Goal: Task Accomplishment & Management: Complete application form

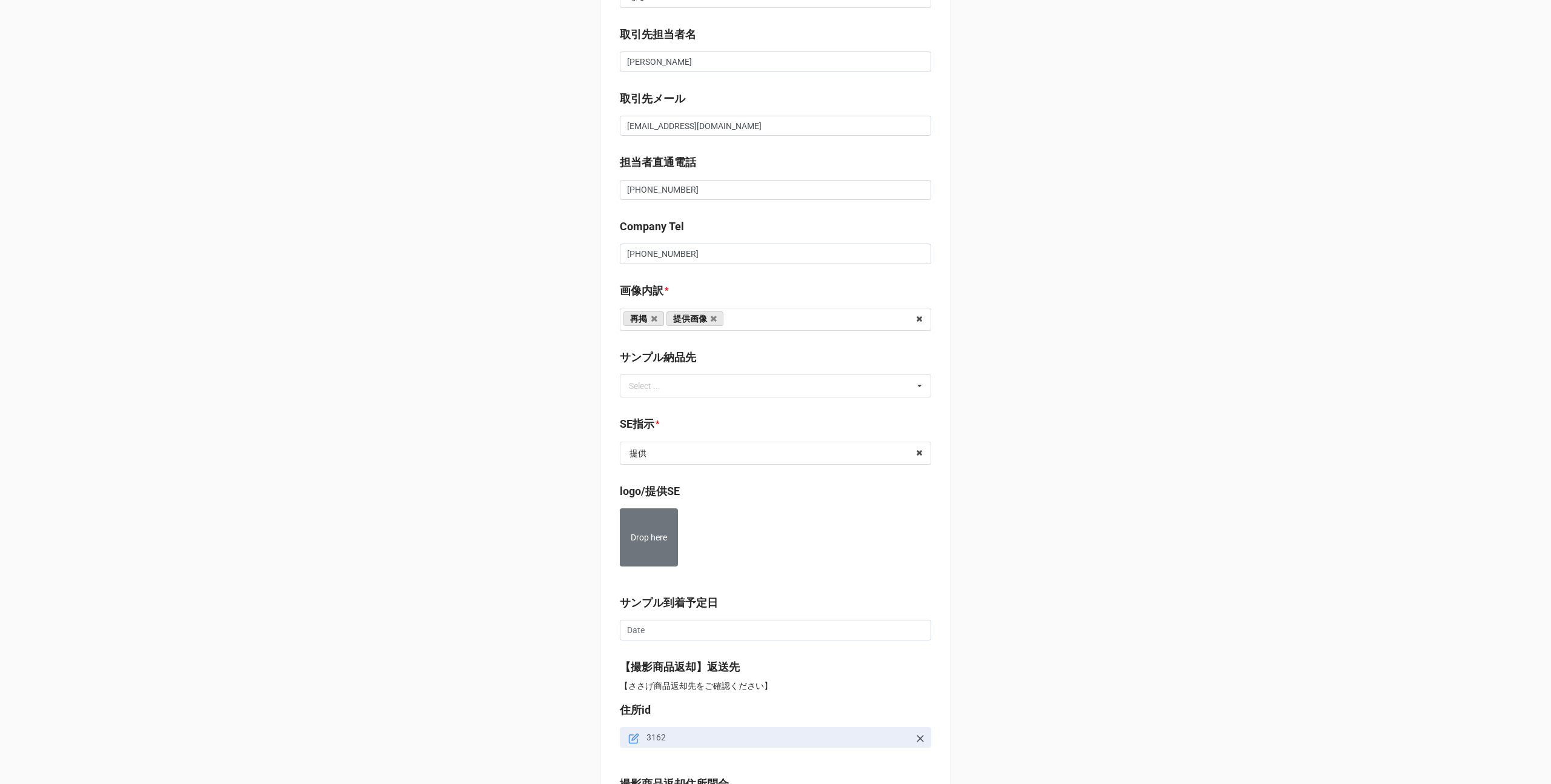
scroll to position [631, 0]
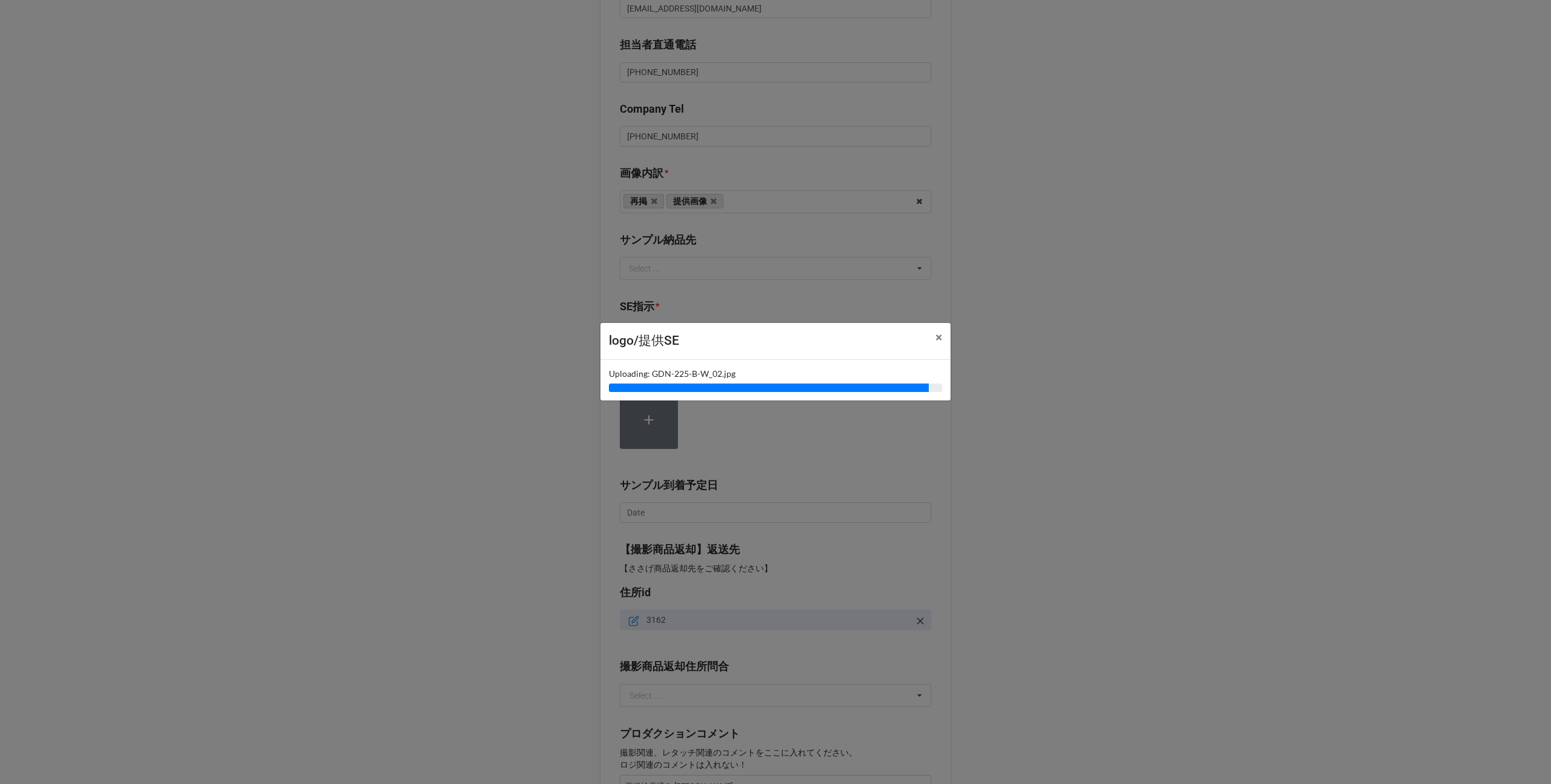
type textarea "x"
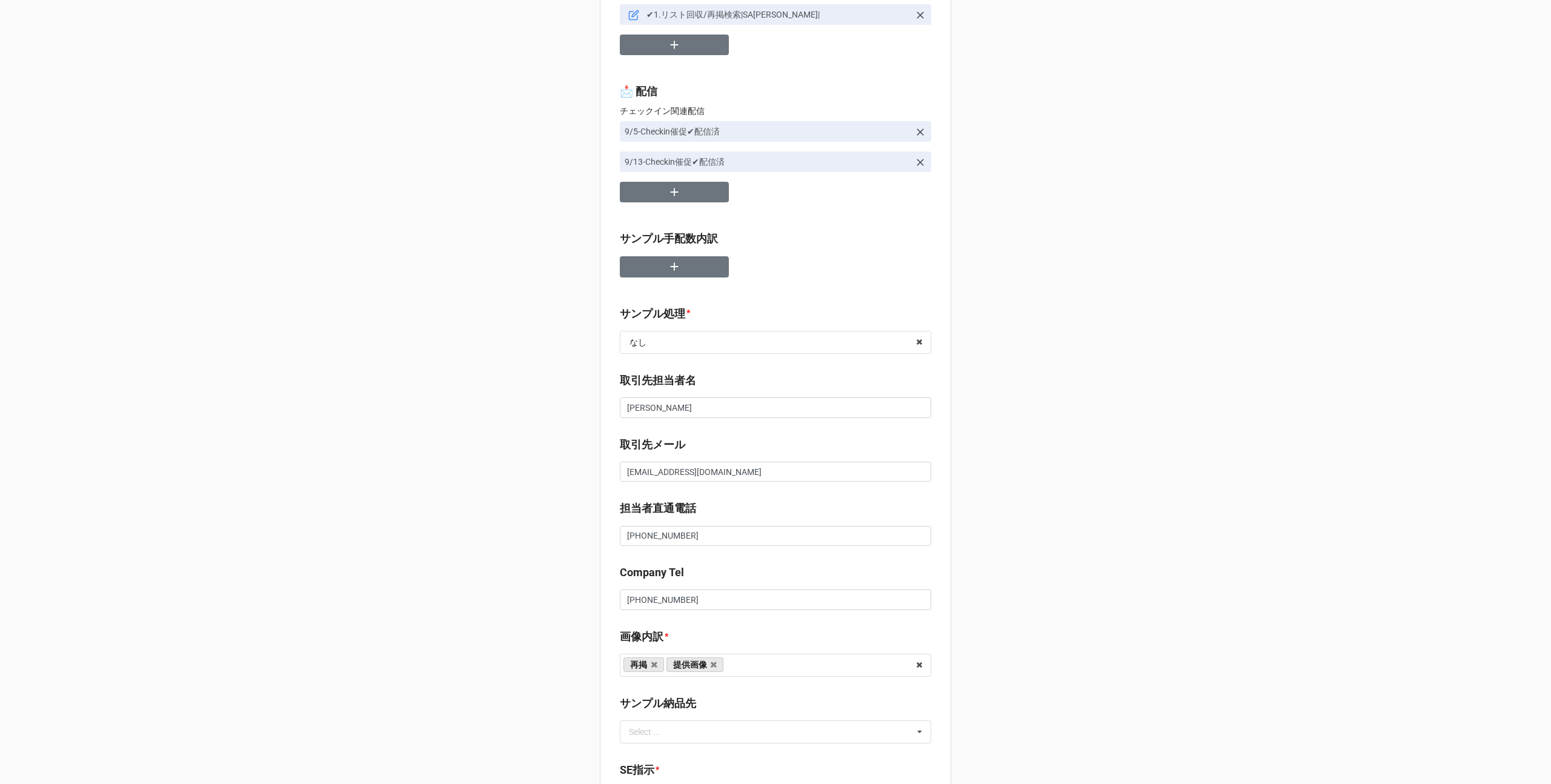
scroll to position [0, 0]
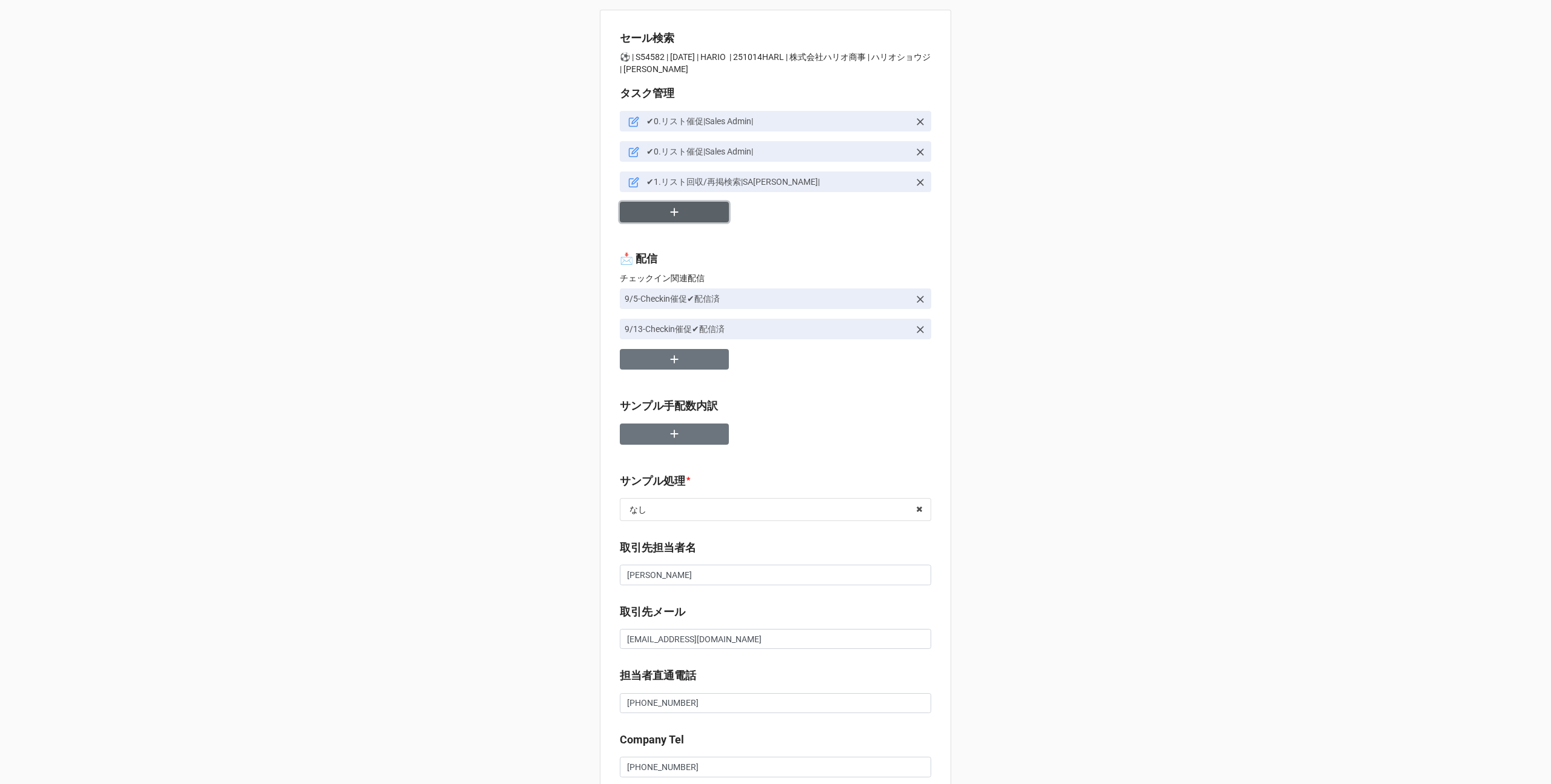
click at [668, 221] on button "button" at bounding box center [674, 212] width 109 height 21
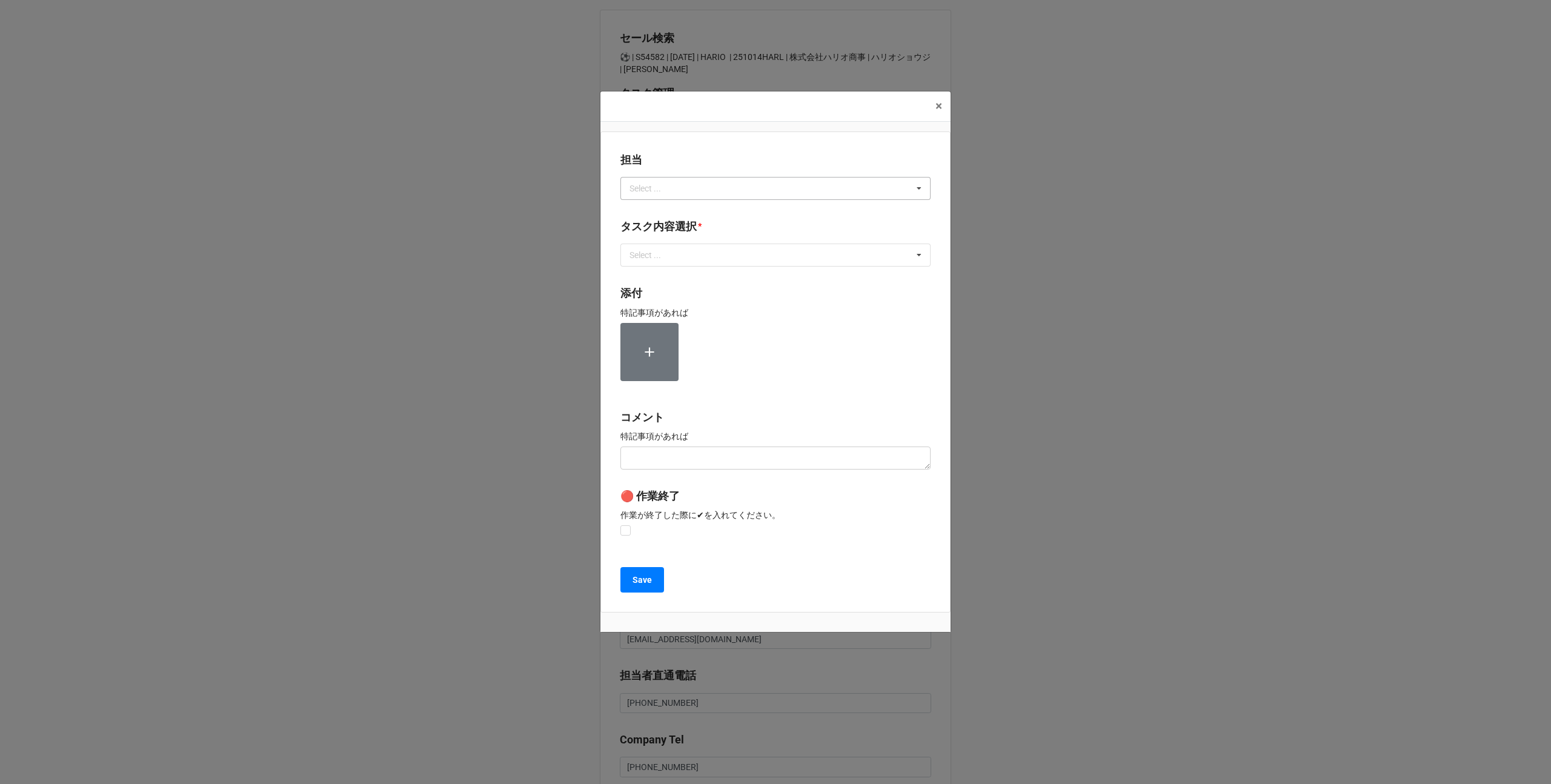
click at [641, 192] on div "Select ..." at bounding box center [653, 187] width 52 height 14
type input "川島"
click at [638, 208] on span "川島" at bounding box center [640, 210] width 17 height 10
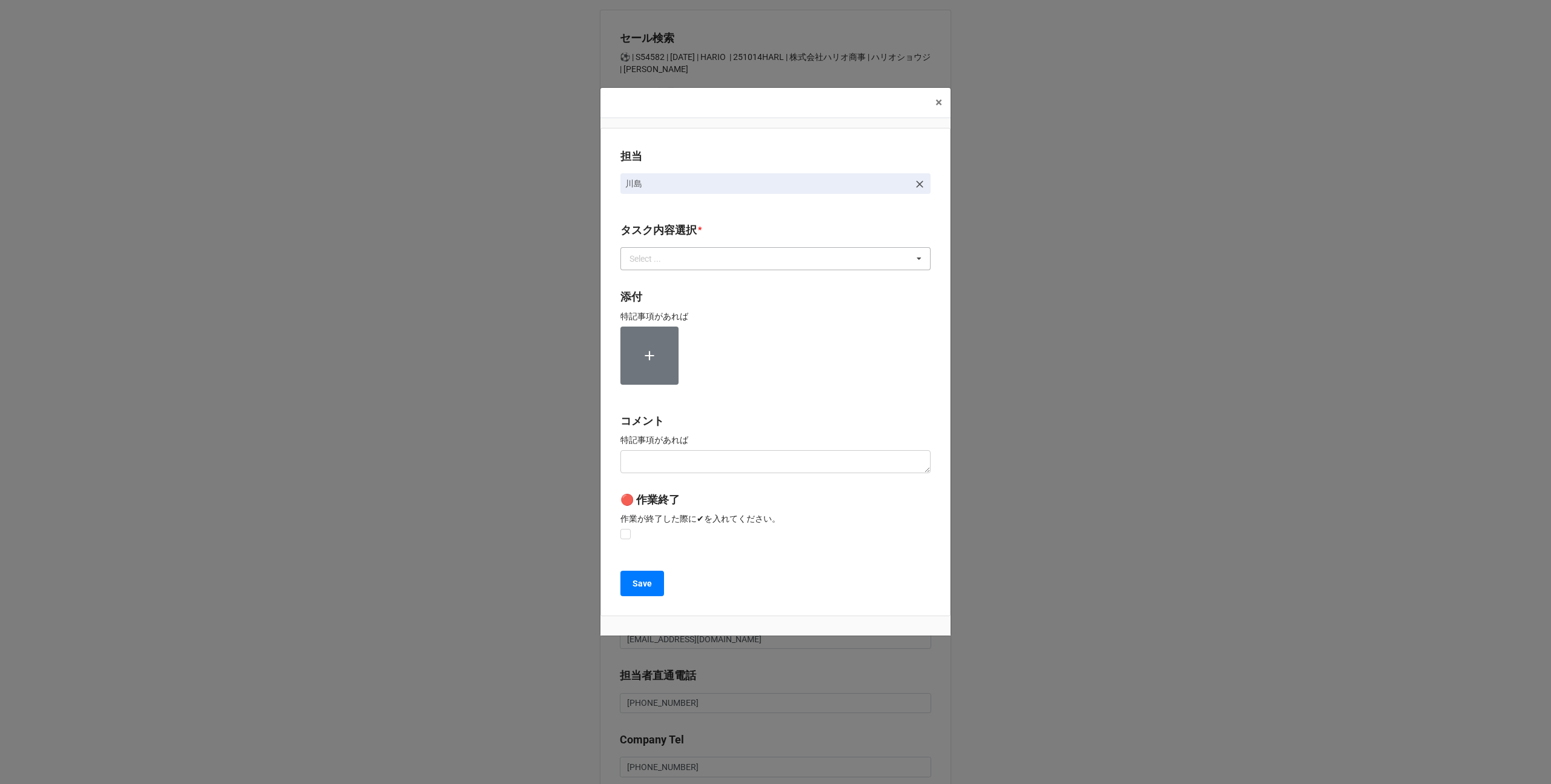
click at [647, 257] on div "Select ..." at bounding box center [653, 259] width 52 height 14
click at [657, 349] on span "2.期待値精査" at bounding box center [656, 348] width 50 height 10
click at [615, 367] on div "担当 川島 タスク内容選択 * 2.期待値精査 1~13一気通貫に作業中 0.リスト催促 1.リスト回収/再掲検索 3.画像/サンプル手配(画像内訳) 4.C…" at bounding box center [775, 371] width 350 height 488
click at [624, 529] on label at bounding box center [626, 529] width 10 height 0
checkbox input "true"
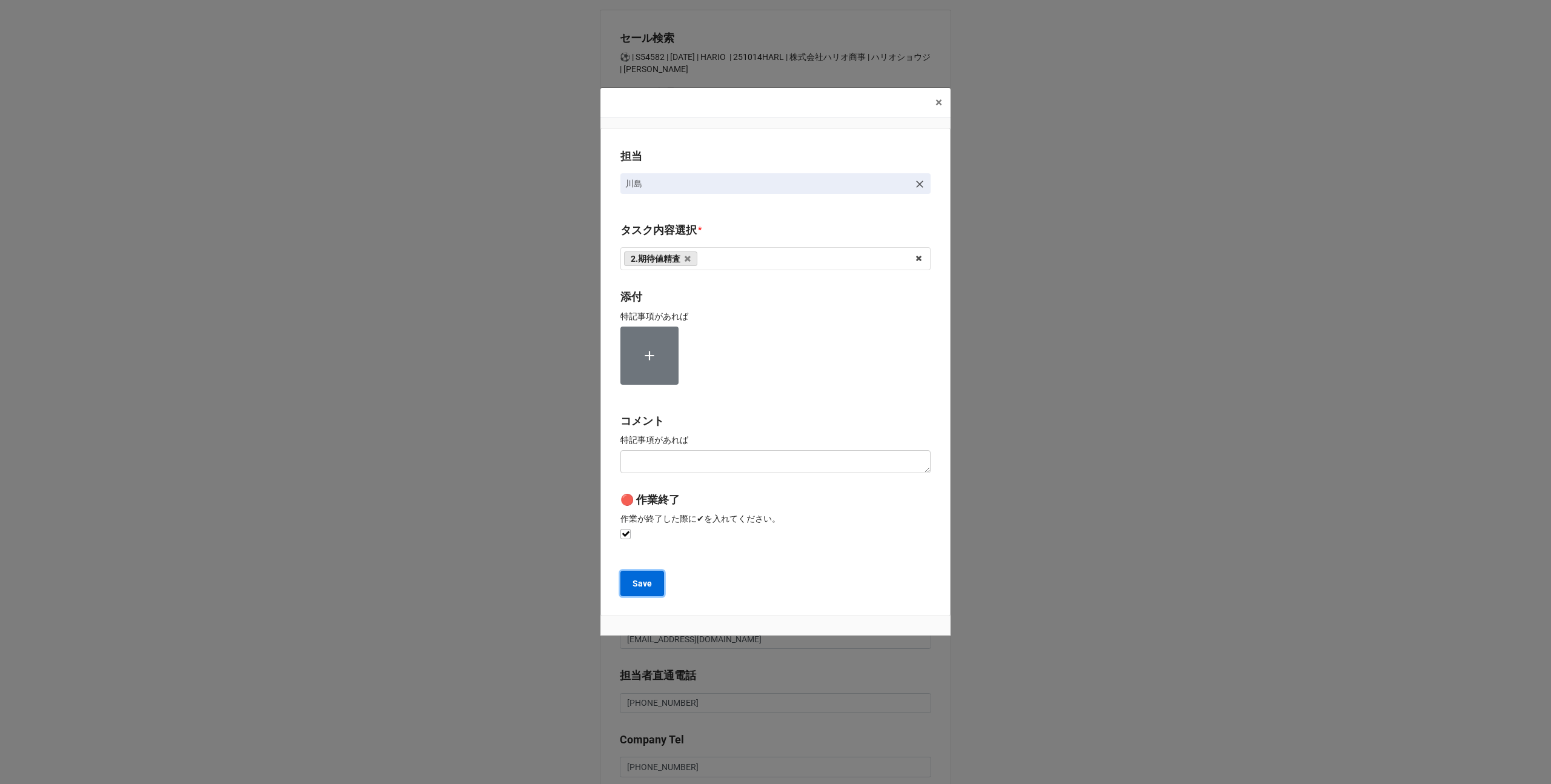
click at [632, 578] on b "Save" at bounding box center [642, 583] width 20 height 12
type textarea "x"
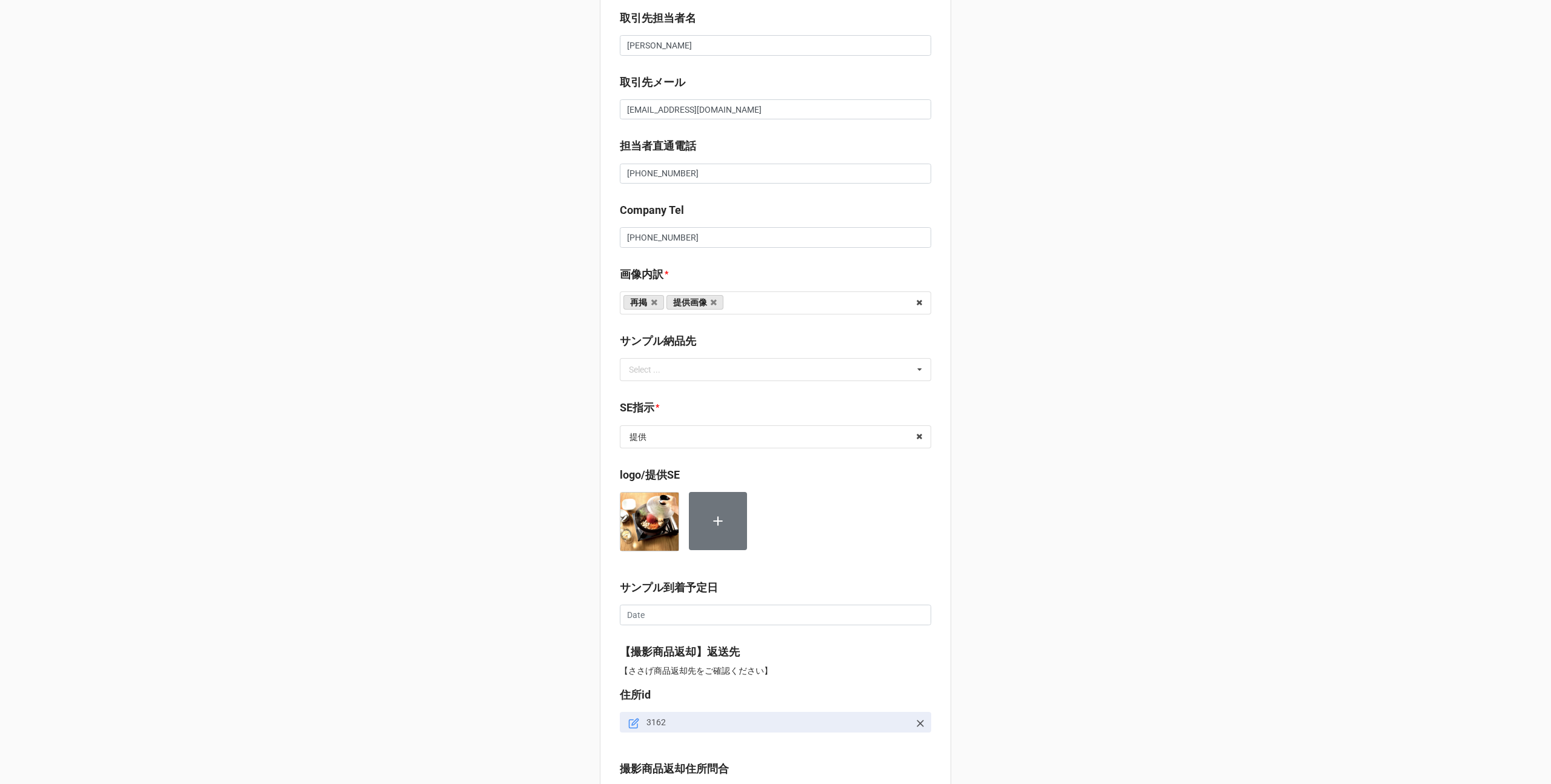
scroll to position [1031, 0]
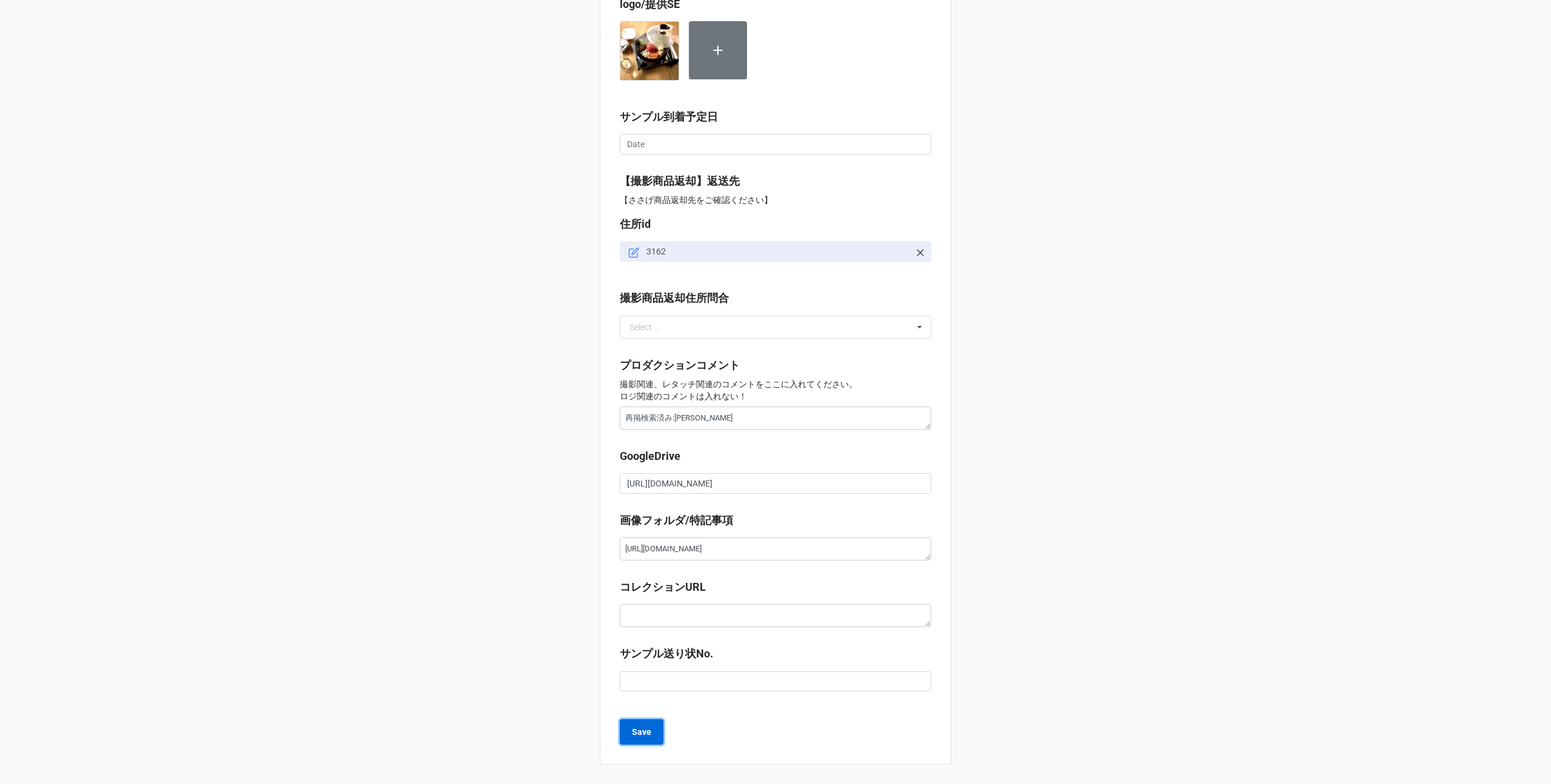
click at [637, 726] on b "Save" at bounding box center [641, 732] width 20 height 12
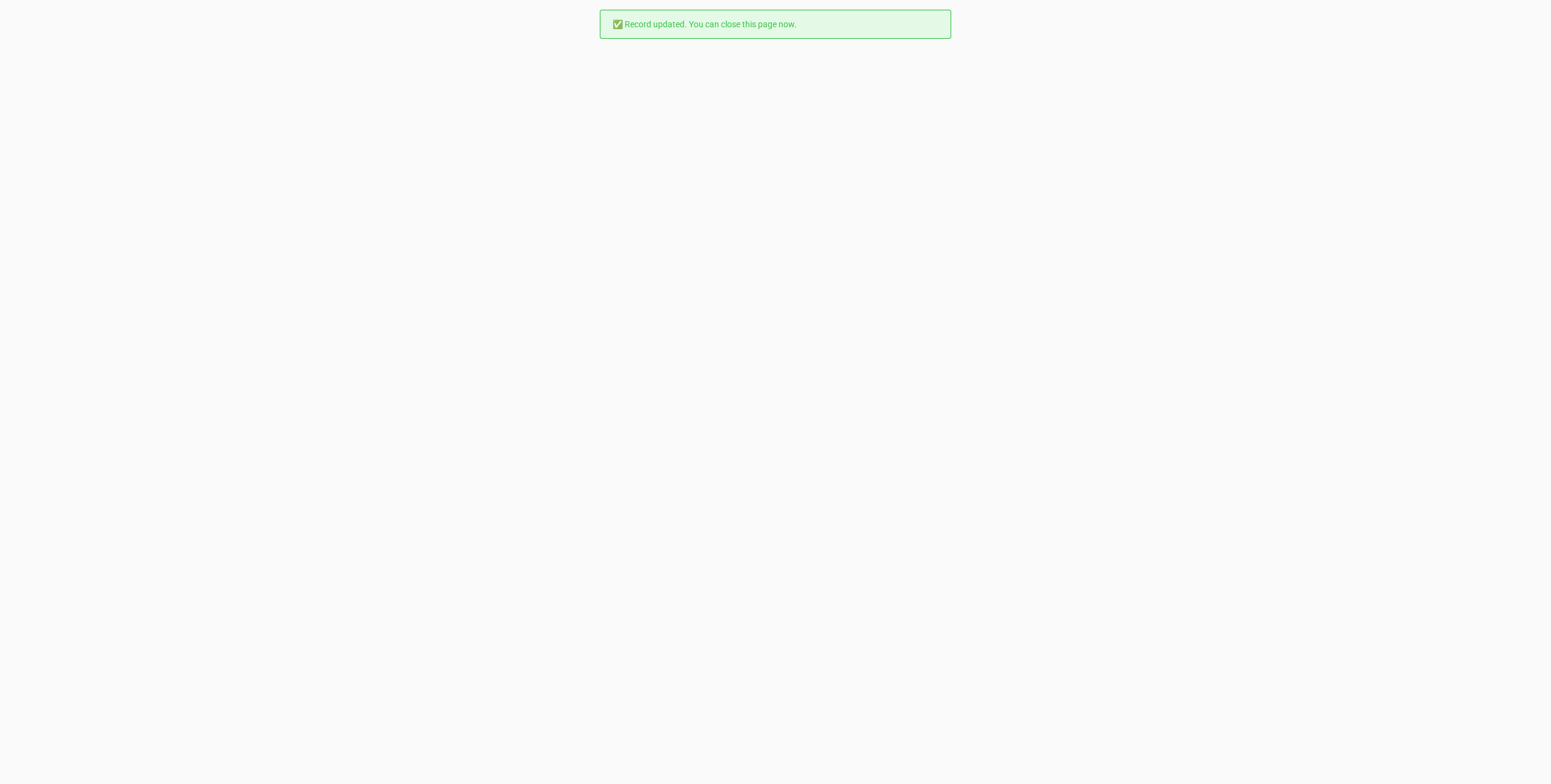
scroll to position [0, 0]
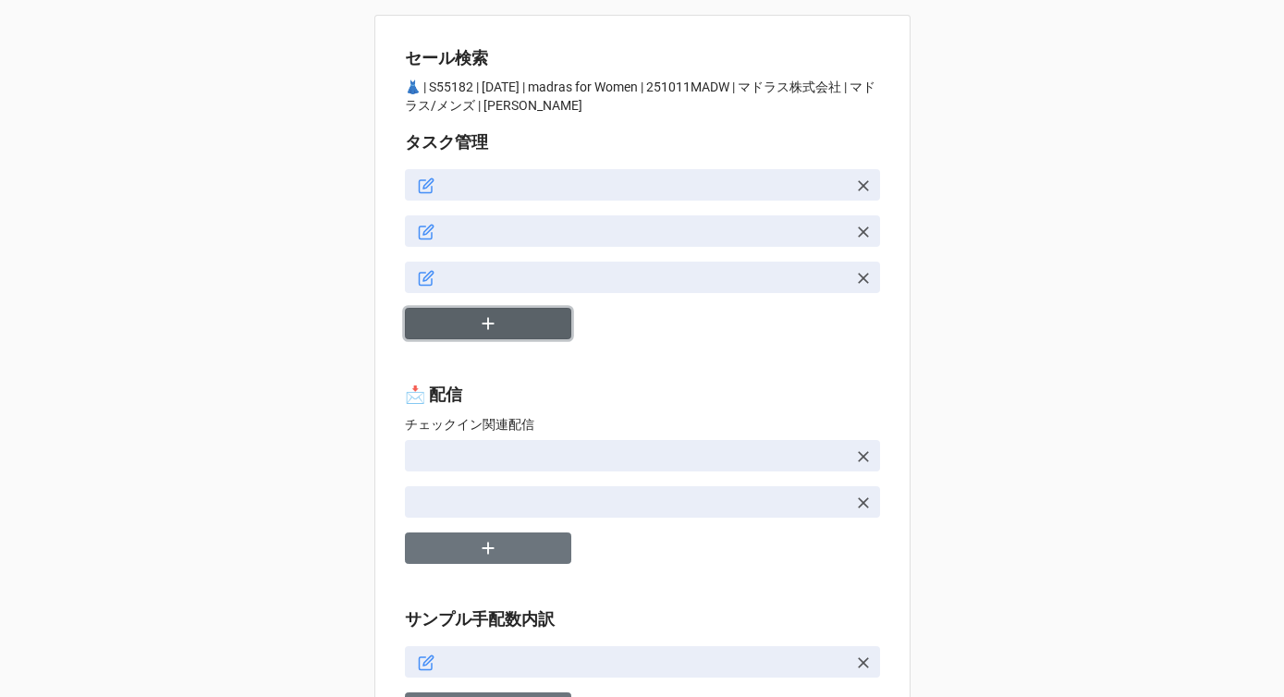
click at [491, 319] on icon "button" at bounding box center [488, 323] width 20 height 20
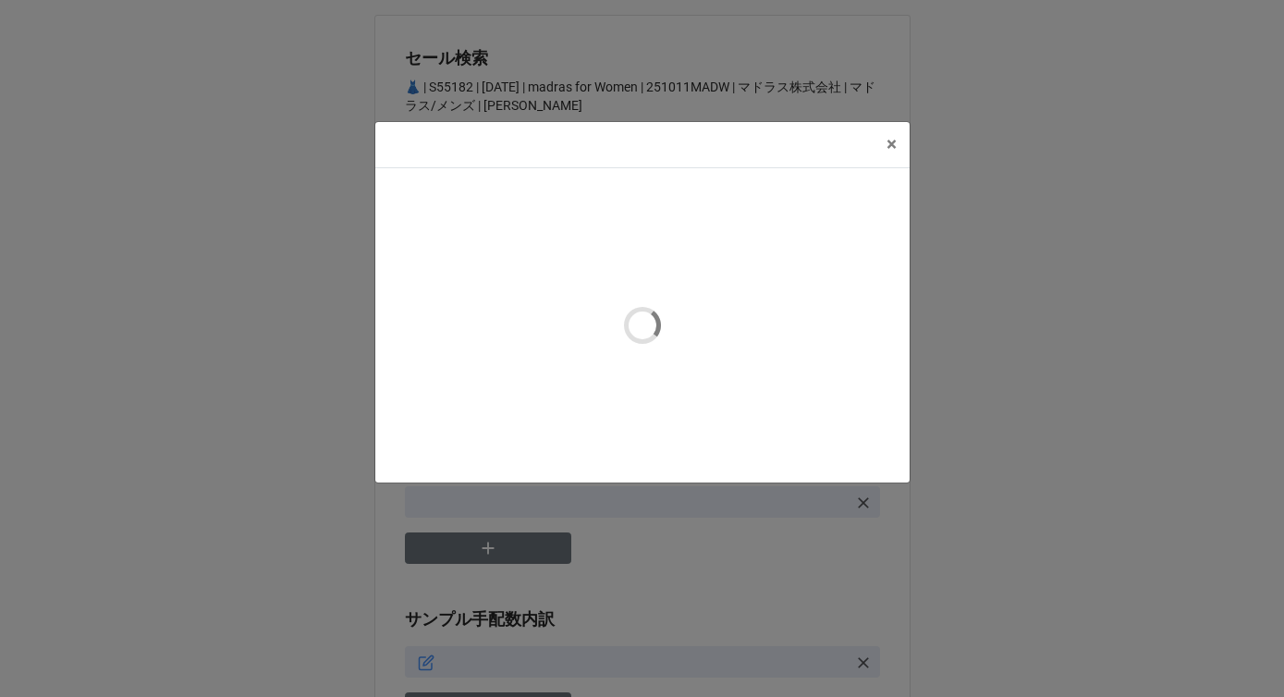
type textarea "x"
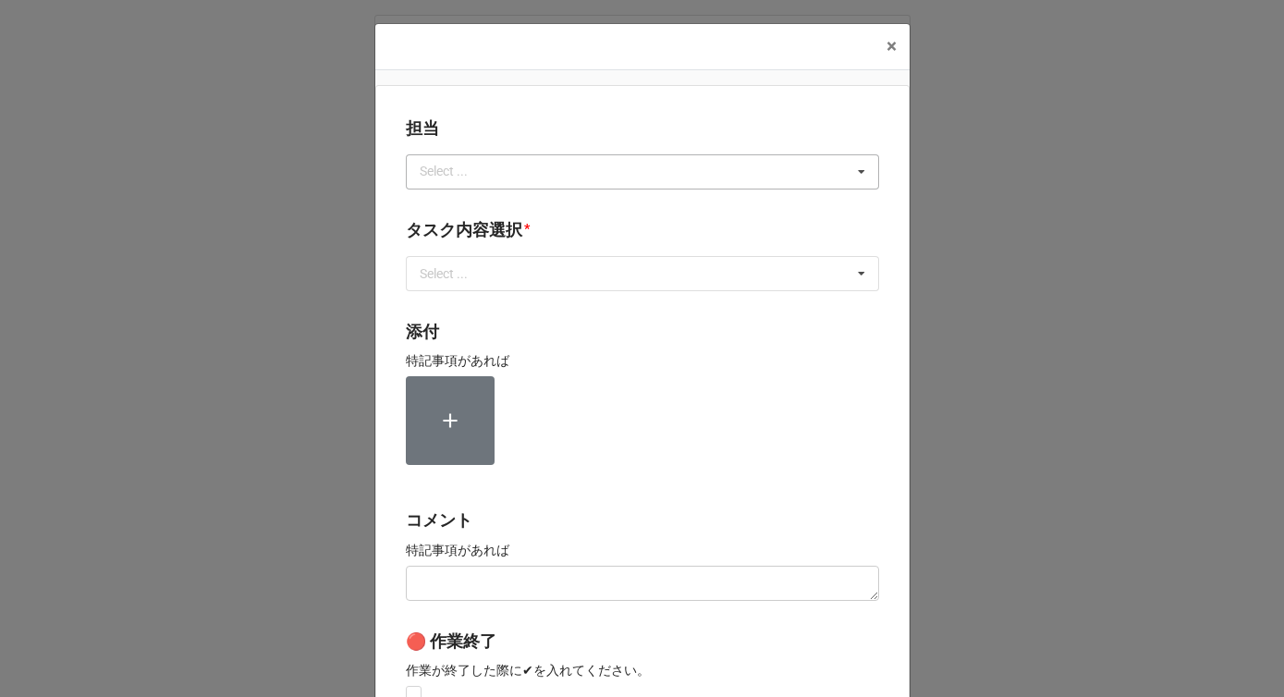
click at [486, 175] on div "Select ..." at bounding box center [455, 171] width 80 height 21
type input "川島"
click at [473, 198] on div "川島" at bounding box center [643, 206] width 472 height 34
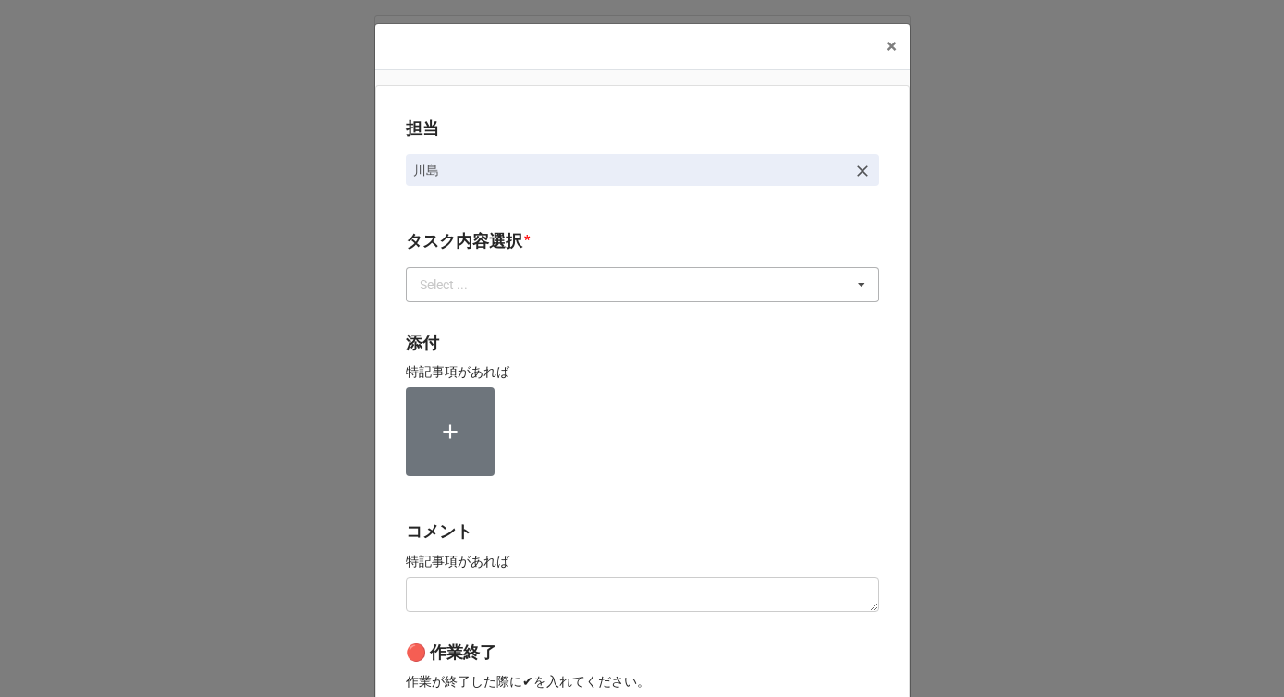
click at [464, 287] on div "Select ..." at bounding box center [455, 284] width 80 height 21
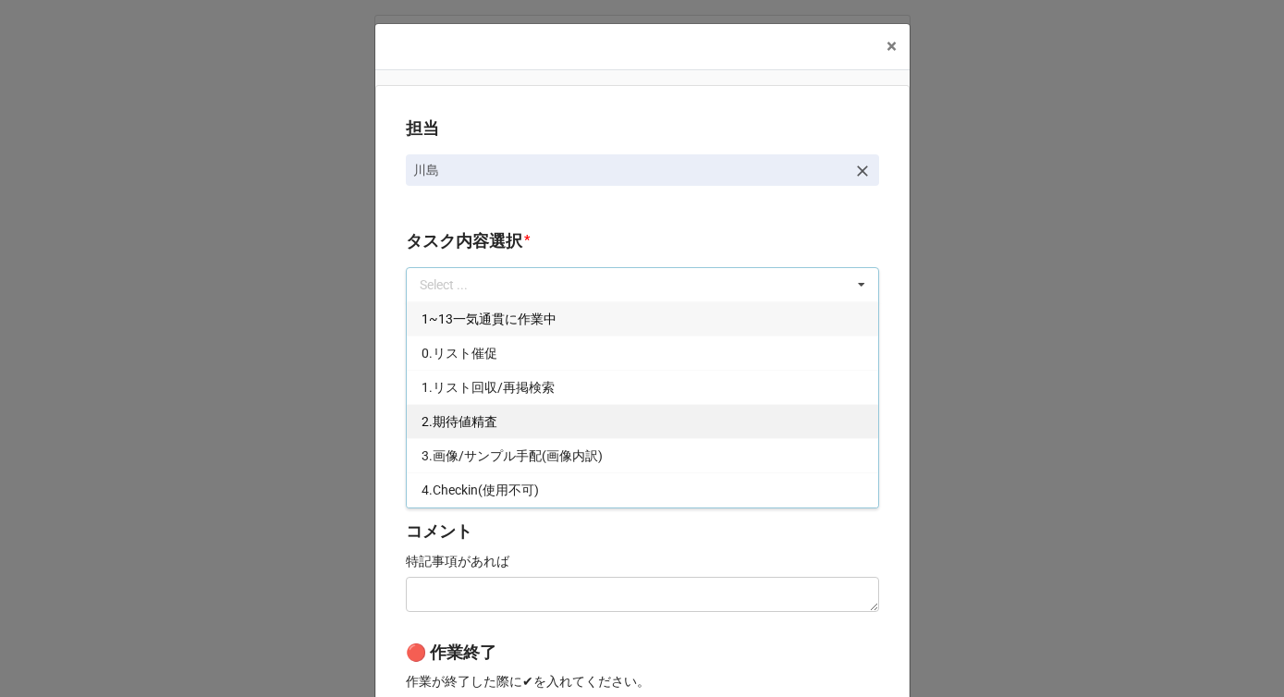
click at [456, 424] on span "2.期待値精査" at bounding box center [460, 421] width 76 height 15
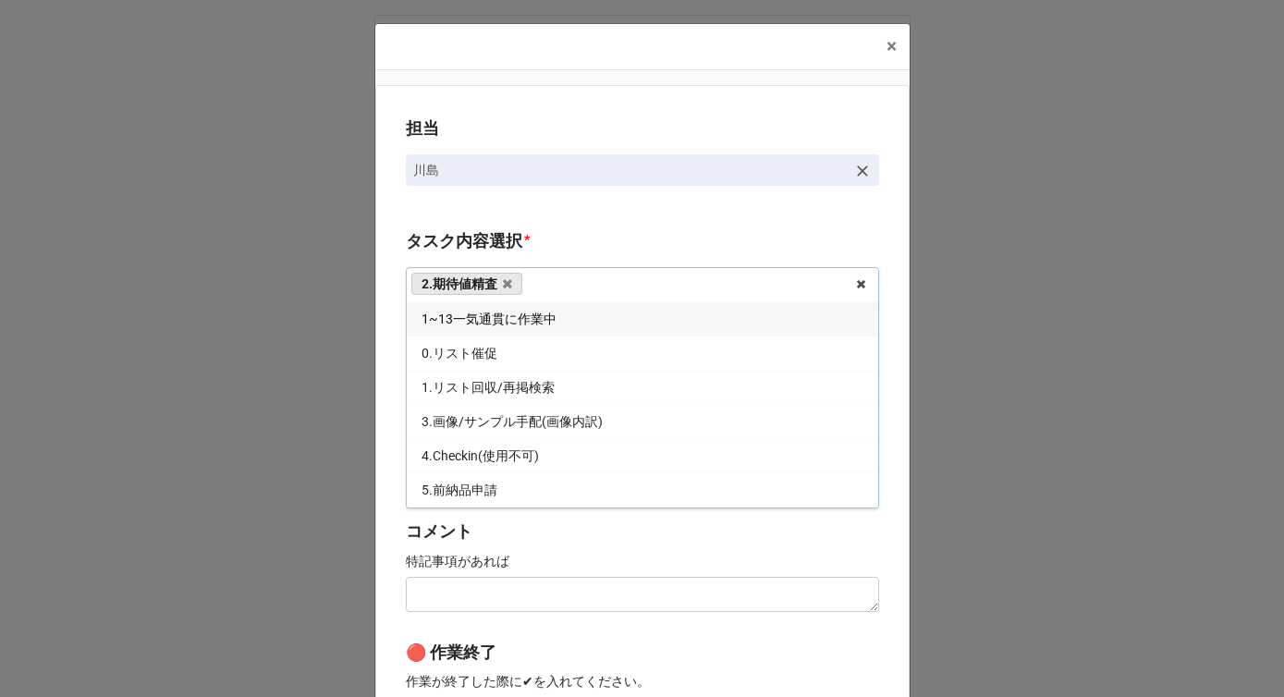
click at [385, 424] on div "担当 川島 タスク内容選択 * 2.期待値精査 1~13一気通貫に作業中 0.リスト催促 1.リスト回収/再掲検索 3.画像/サンプル手配(画像内訳) 4.C…" at bounding box center [642, 457] width 534 height 745
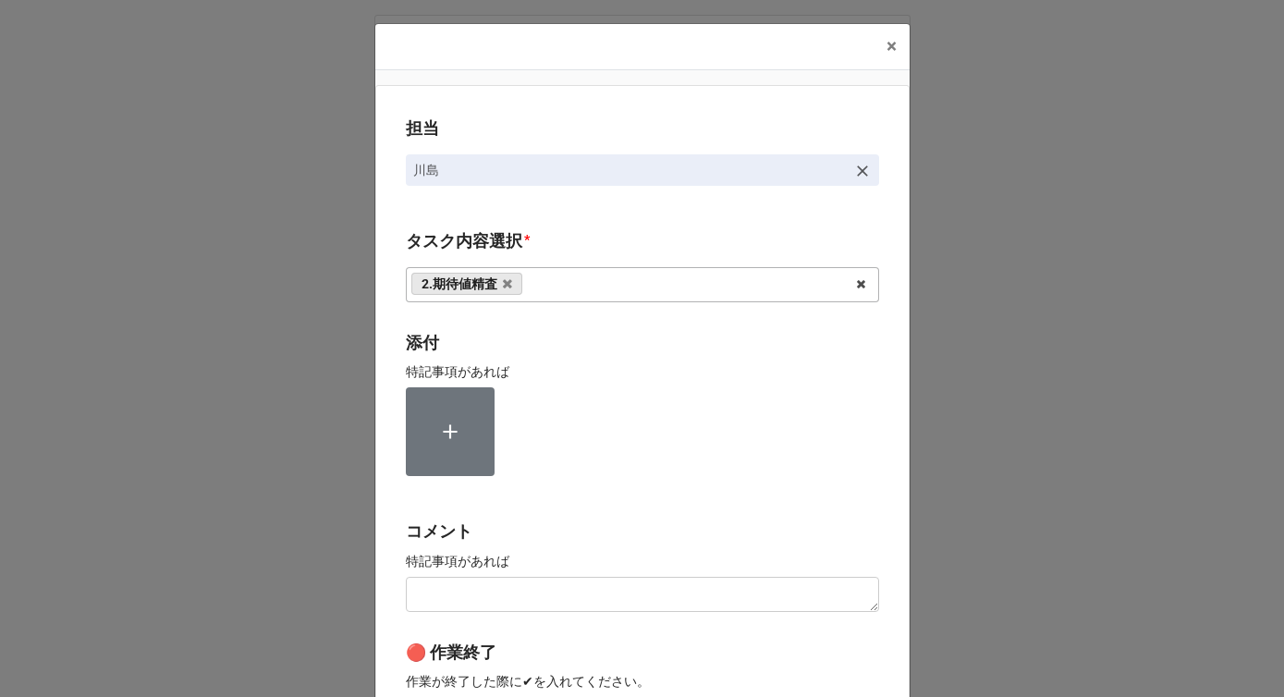
scroll to position [278, 0]
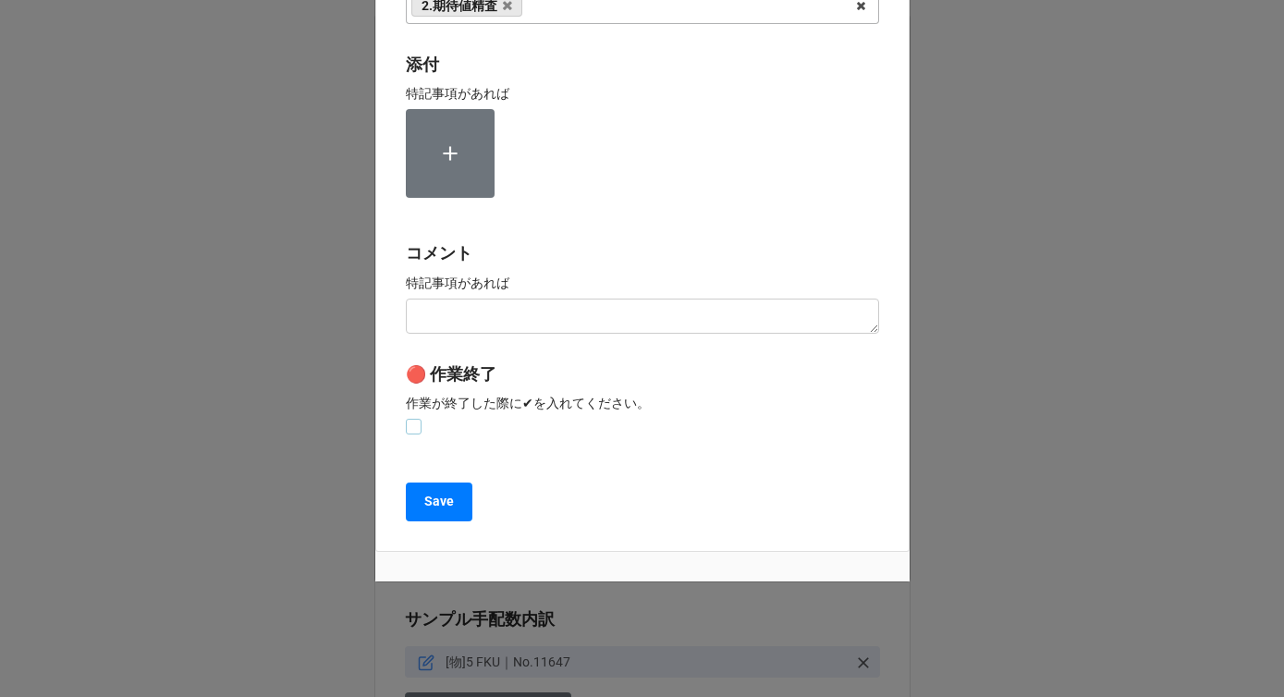
click at [406, 419] on label at bounding box center [414, 419] width 16 height 0
checkbox input "true"
click at [424, 499] on b "Save" at bounding box center [439, 501] width 30 height 19
type textarea "x"
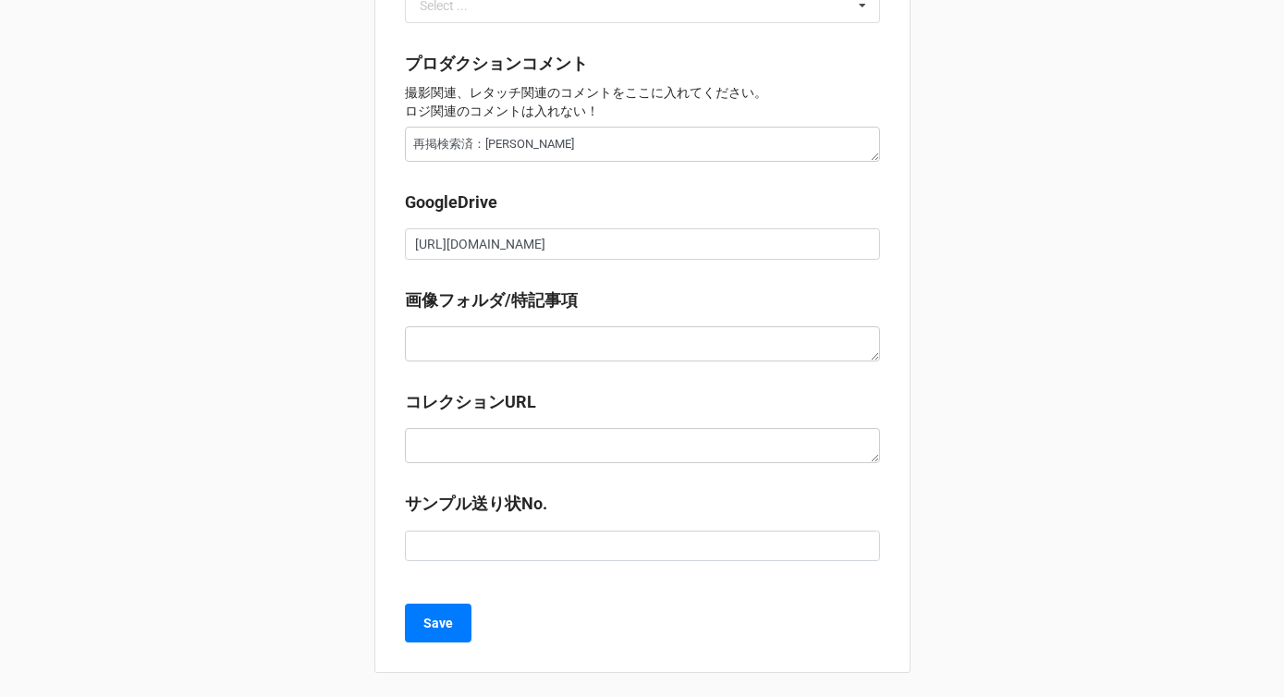
scroll to position [2136, 0]
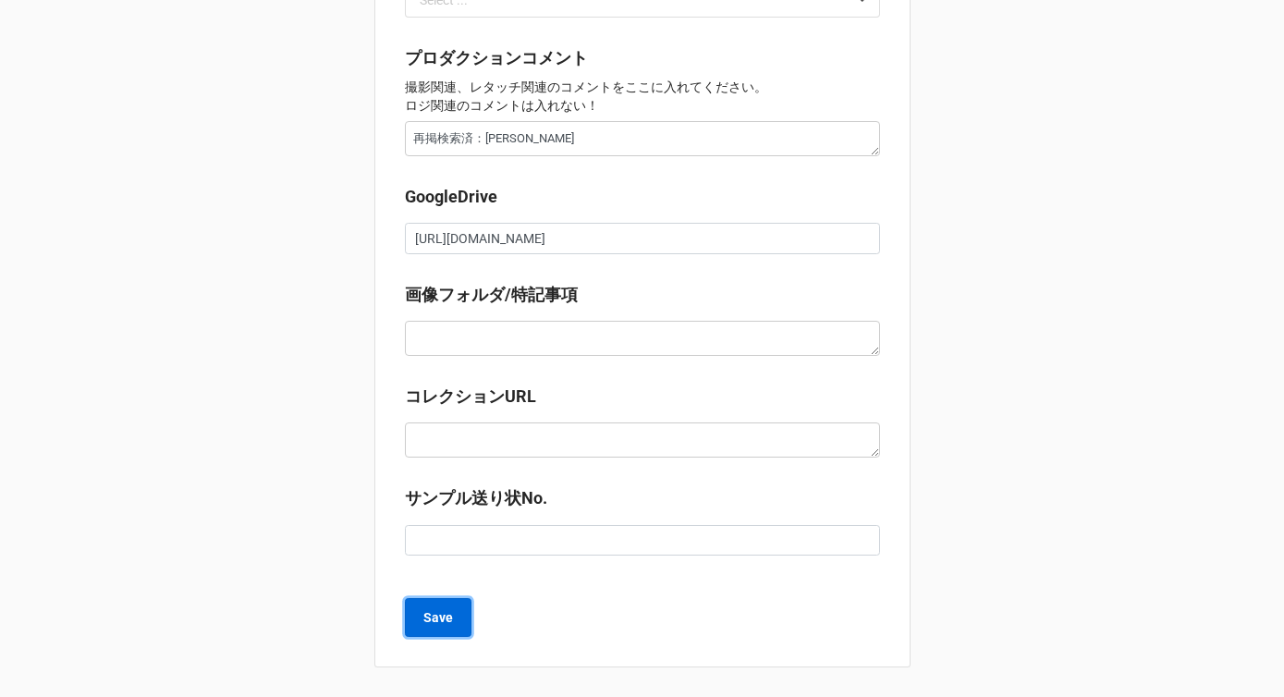
click at [429, 620] on b "Save" at bounding box center [439, 617] width 30 height 19
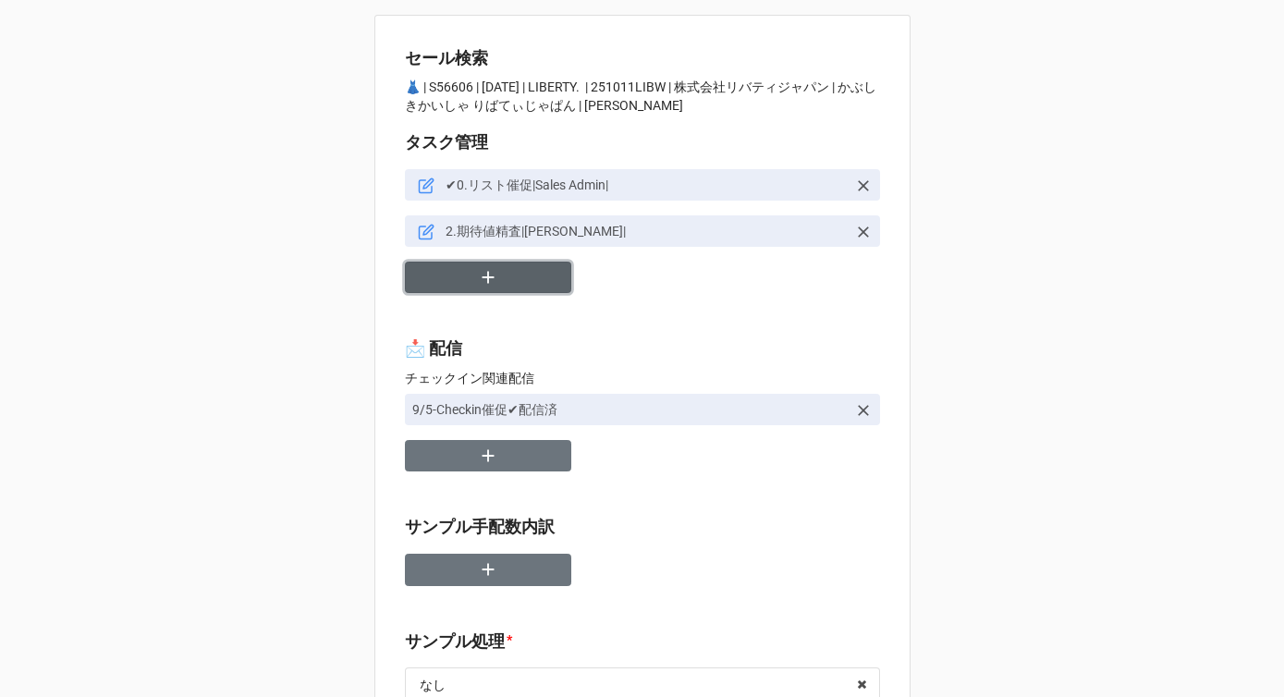
click at [497, 288] on button "button" at bounding box center [488, 278] width 166 height 32
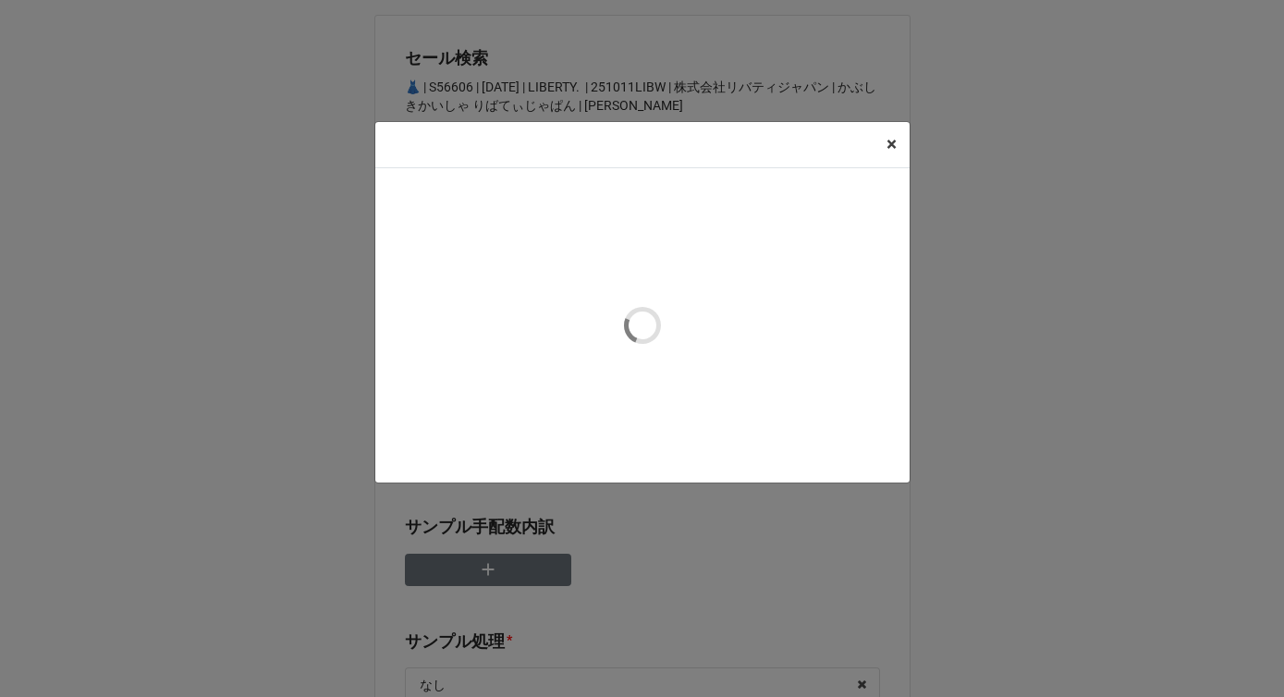
click at [891, 145] on span "×" at bounding box center [892, 144] width 10 height 22
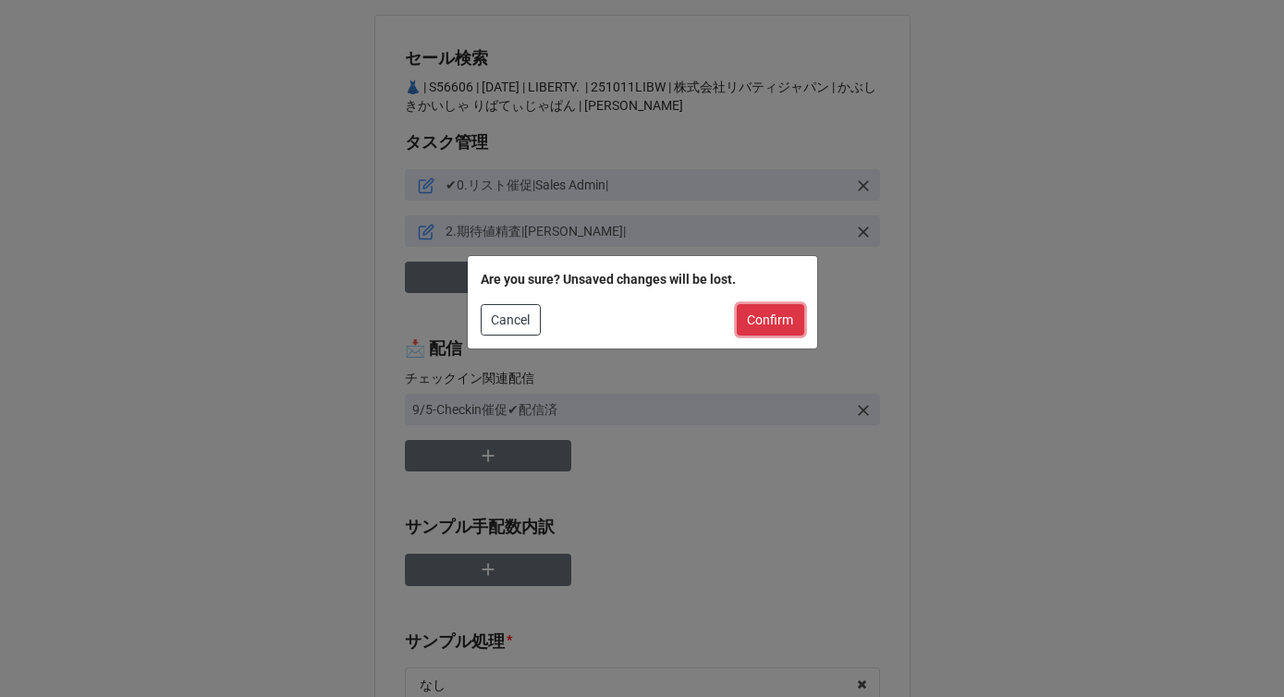
click at [780, 326] on button "Confirm" at bounding box center [771, 319] width 68 height 31
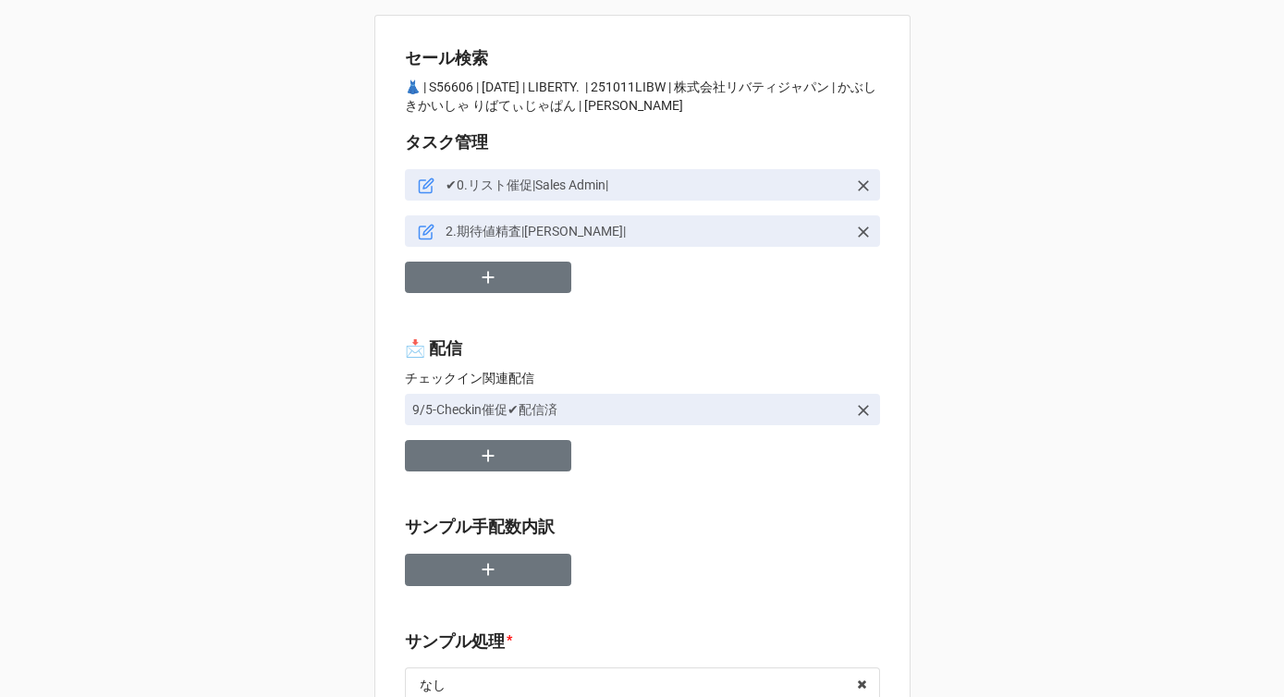
click at [420, 228] on icon at bounding box center [426, 232] width 17 height 17
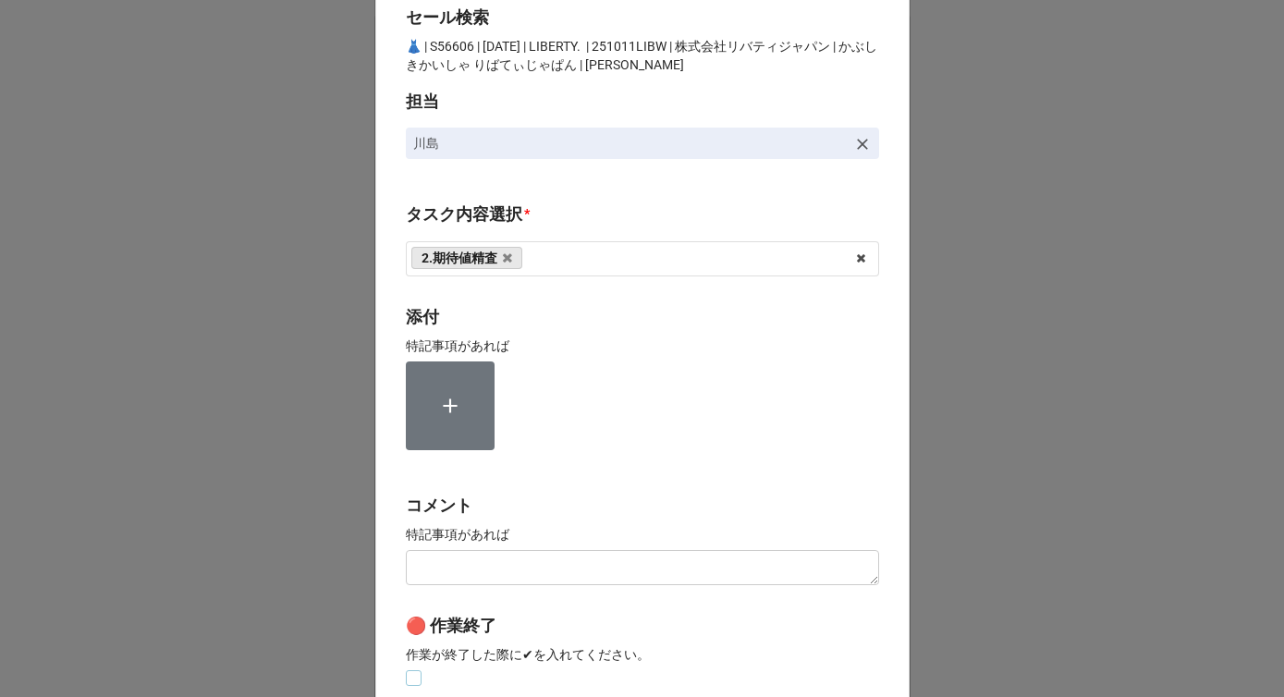
click at [410, 670] on label at bounding box center [414, 670] width 16 height 0
checkbox input "true"
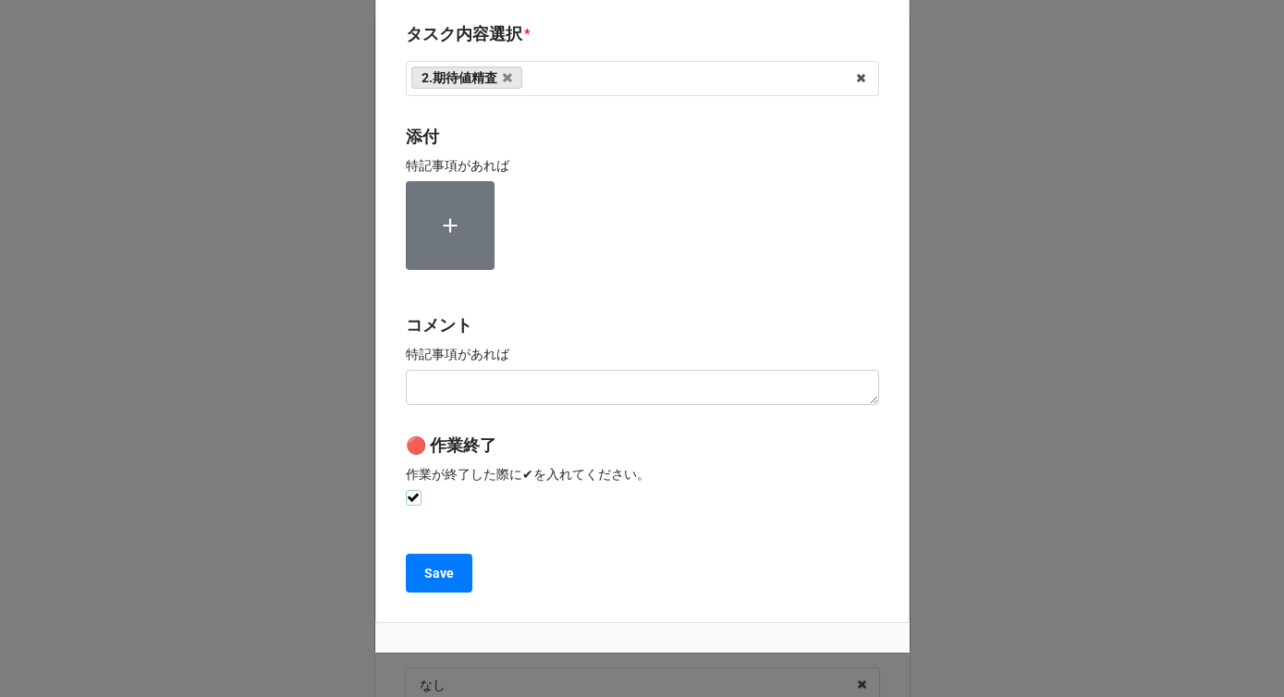
scroll to position [429, 0]
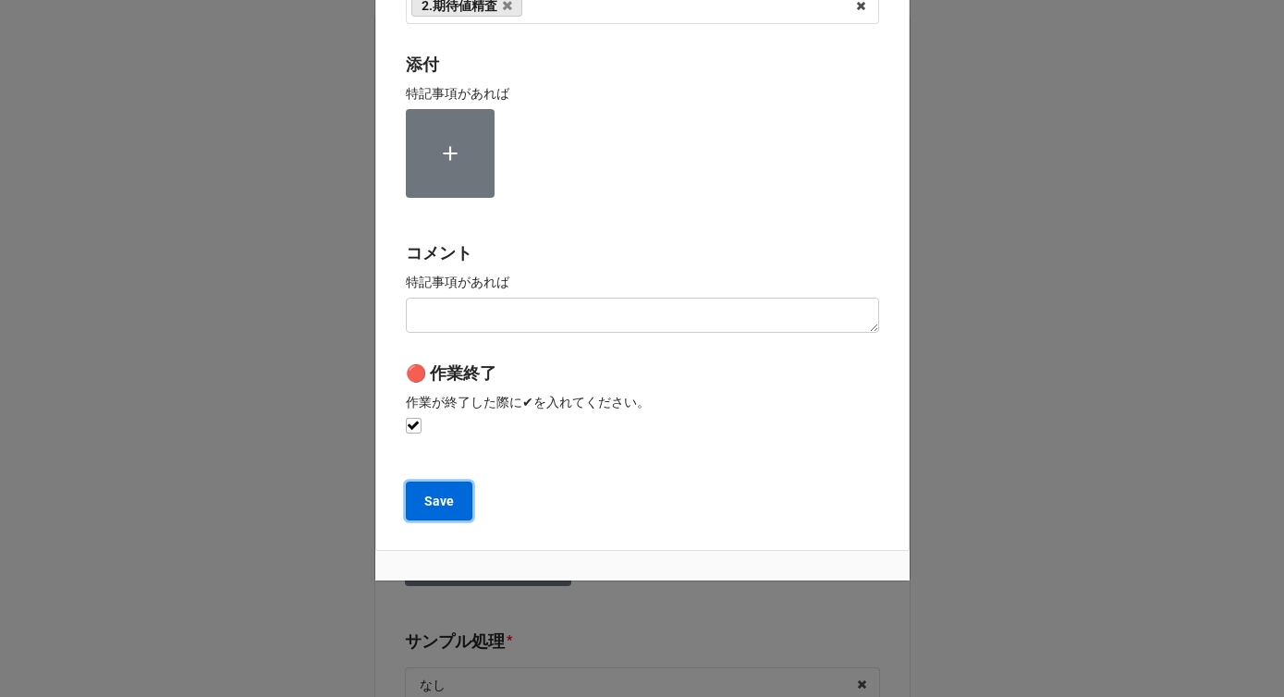
click at [434, 515] on button "Save" at bounding box center [439, 501] width 67 height 39
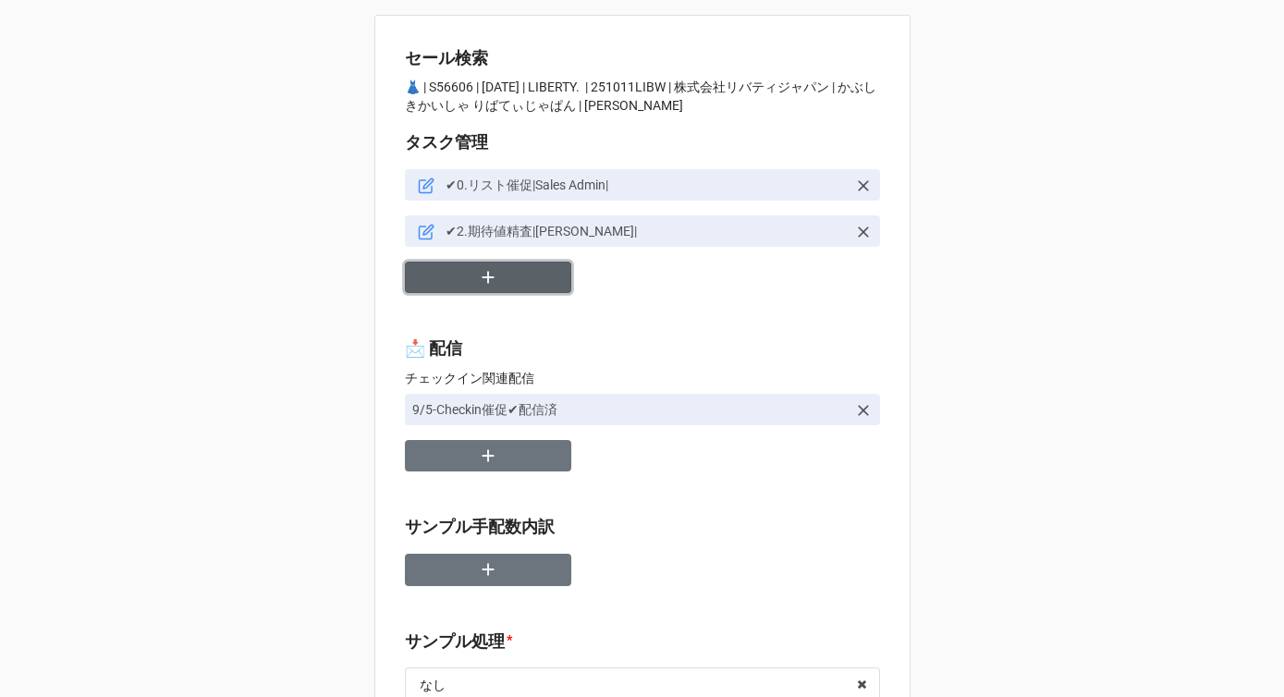
click at [497, 274] on button "button" at bounding box center [488, 278] width 166 height 32
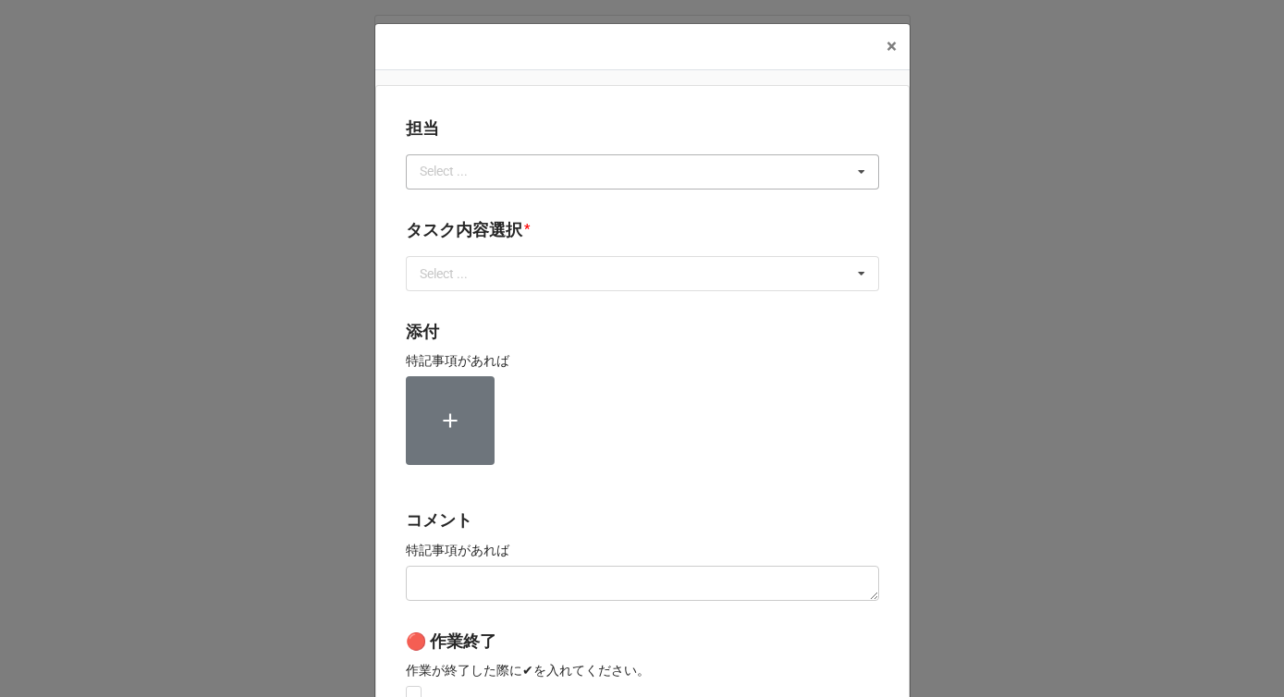
click at [485, 166] on div "Select ..." at bounding box center [455, 171] width 80 height 21
type input "中"
type input "中谷"
click at [487, 216] on div "中谷" at bounding box center [643, 206] width 472 height 34
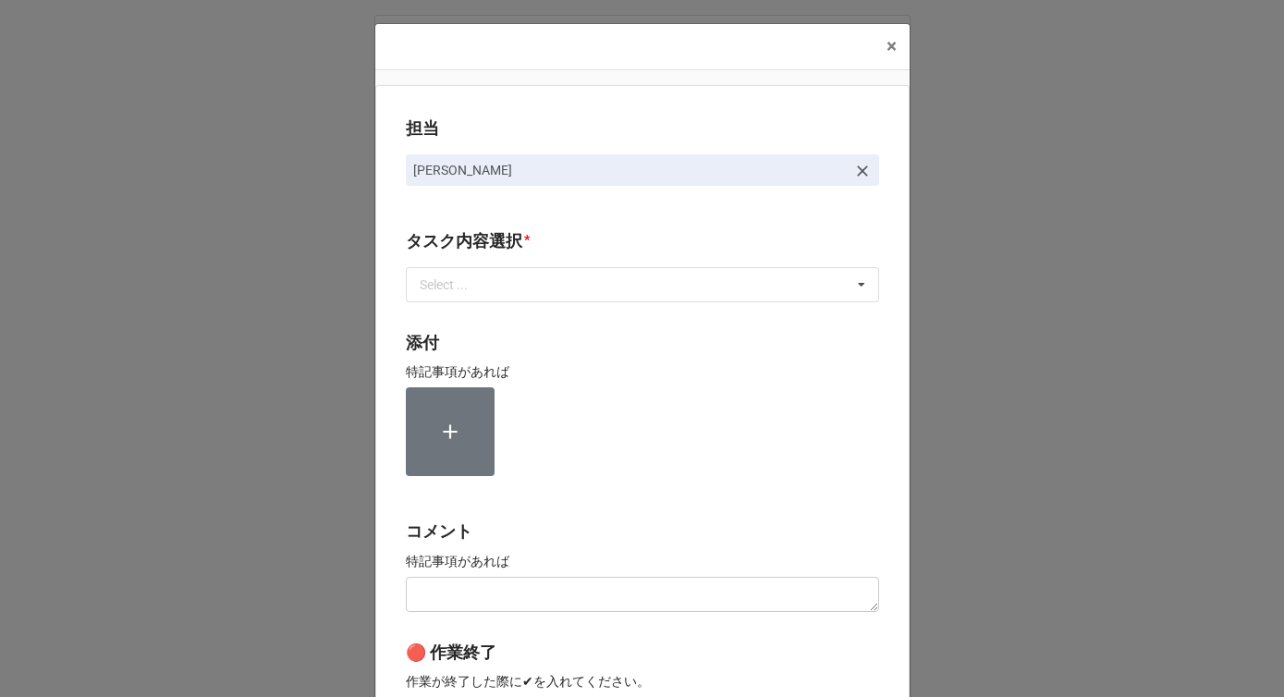
click at [469, 177] on p "中谷" at bounding box center [629, 170] width 433 height 18
click at [510, 166] on p "中谷" at bounding box center [629, 170] width 433 height 18
click at [853, 171] on icon at bounding box center [862, 171] width 18 height 18
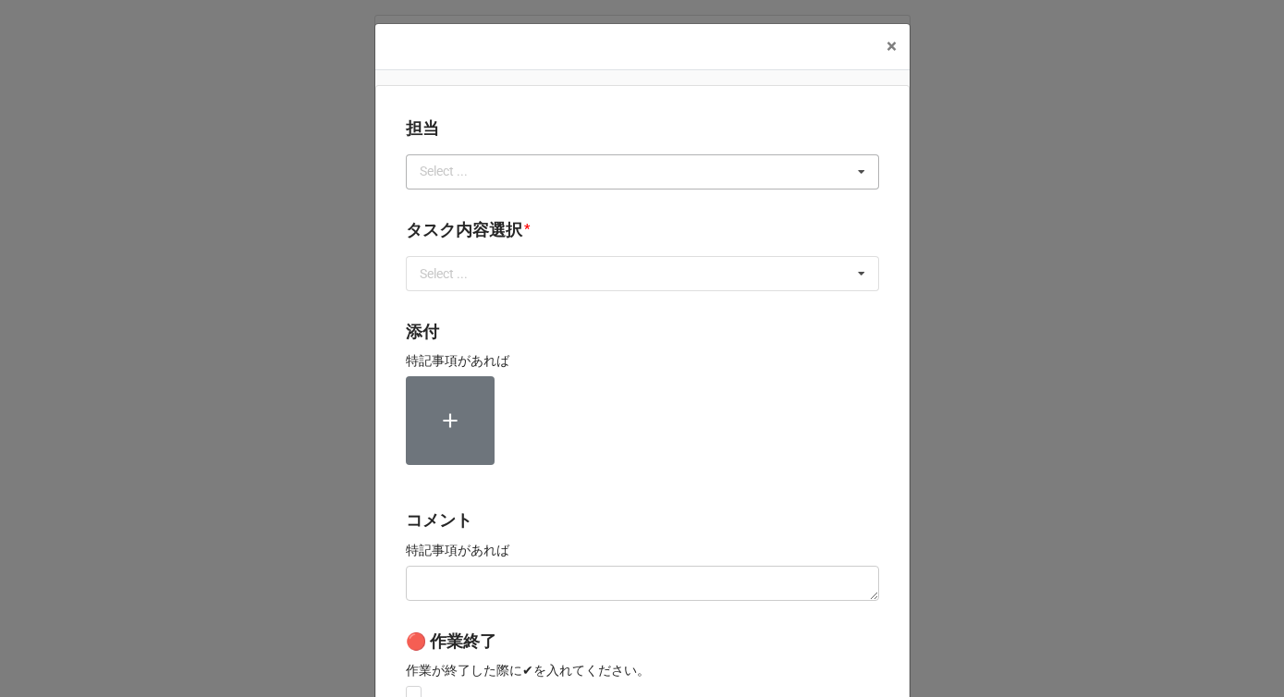
click at [601, 171] on div "Select ... 中谷 中谷" at bounding box center [642, 171] width 473 height 35
click at [496, 202] on div "中谷" at bounding box center [643, 206] width 472 height 34
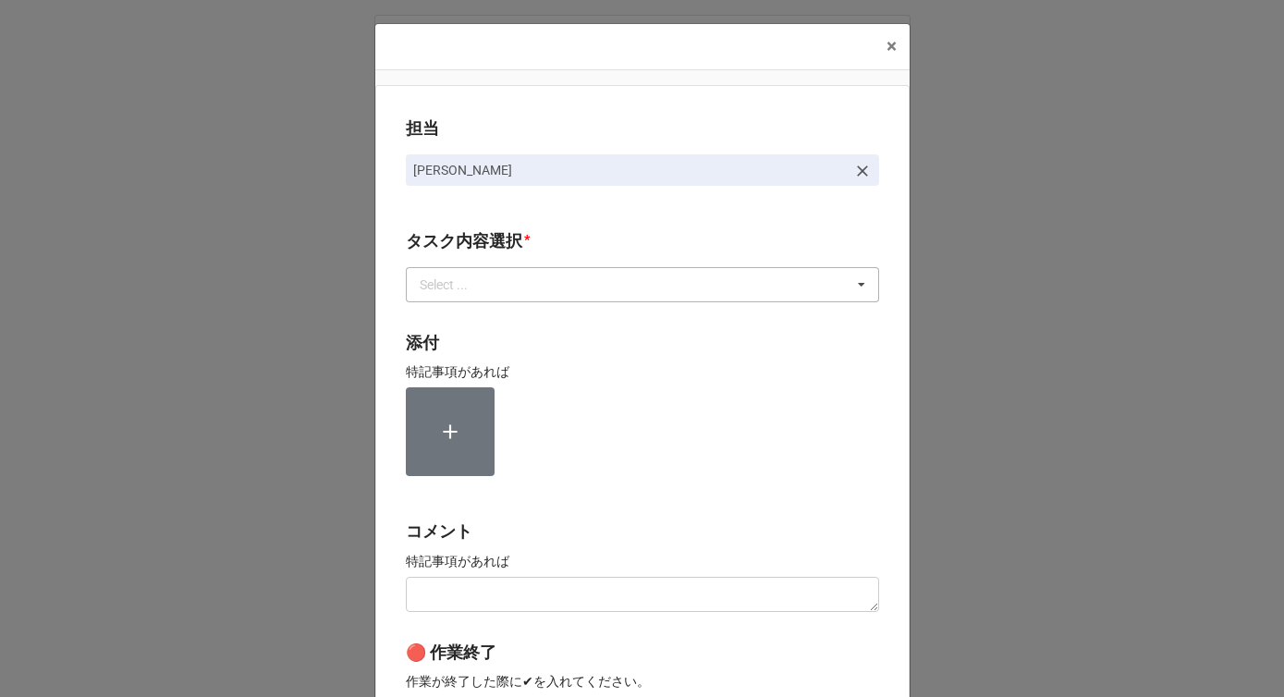
click at [498, 289] on div "Select ... 1~13一気通貫に作業中 0.リスト催促 1.リスト回収/再掲検索 2.期待値精査 3.画像/サンプル手配(画像内訳) 4.Checki…" at bounding box center [642, 284] width 473 height 35
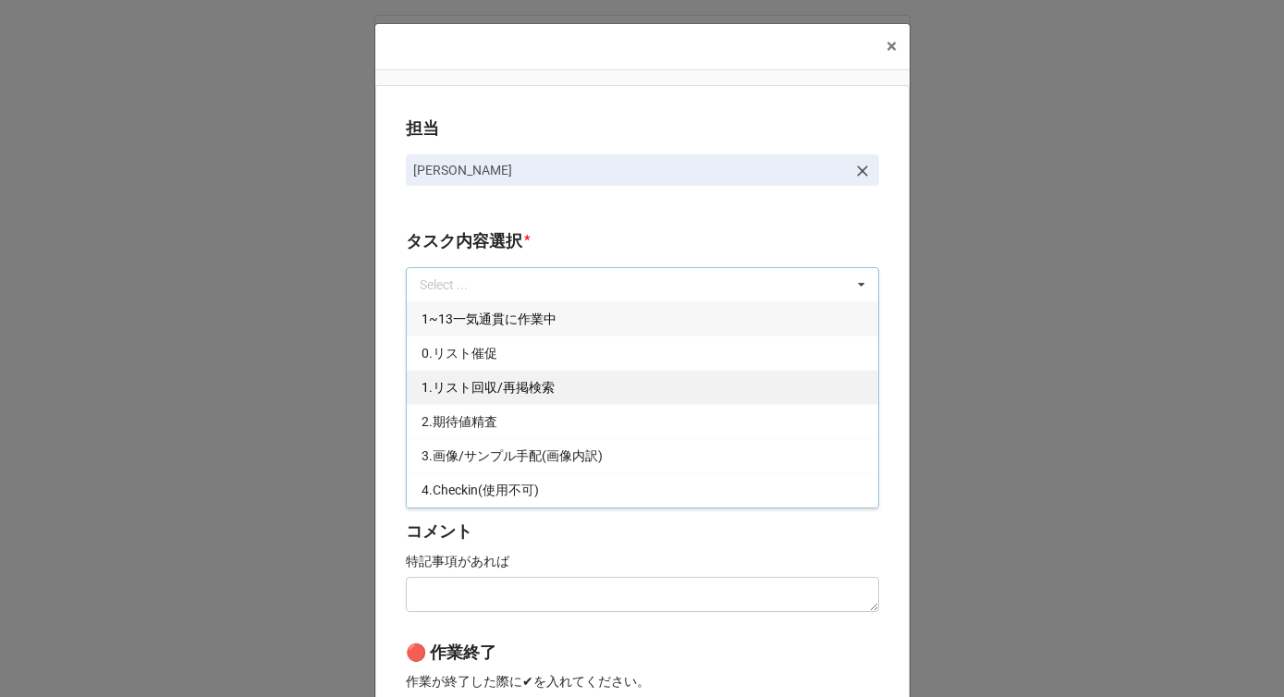
click at [478, 393] on span "1.リスト回収/再掲検索" at bounding box center [488, 387] width 133 height 15
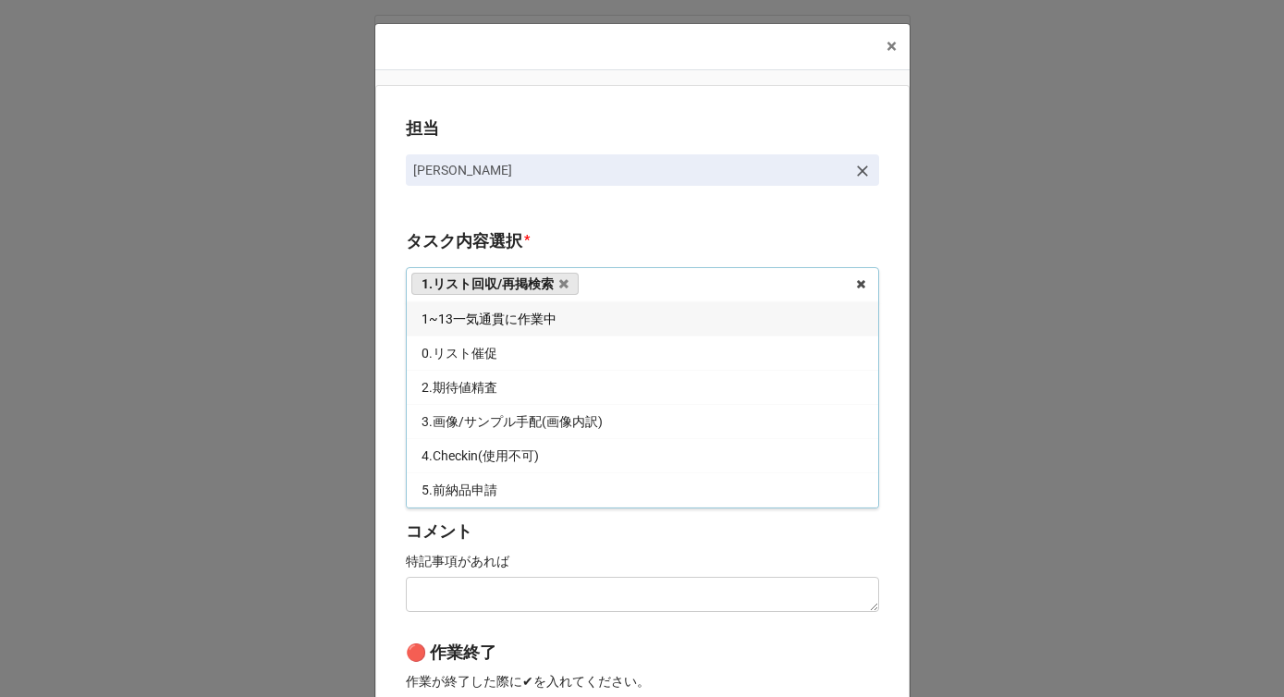
click at [387, 397] on div "担当 中谷 タスク内容選択 * 1.リスト回収/再掲検索 1~13一気通貫に作業中 0.リスト催促 2.期待値精査 3.画像/サンプル手配(画像内訳) 4.C…" at bounding box center [642, 457] width 534 height 745
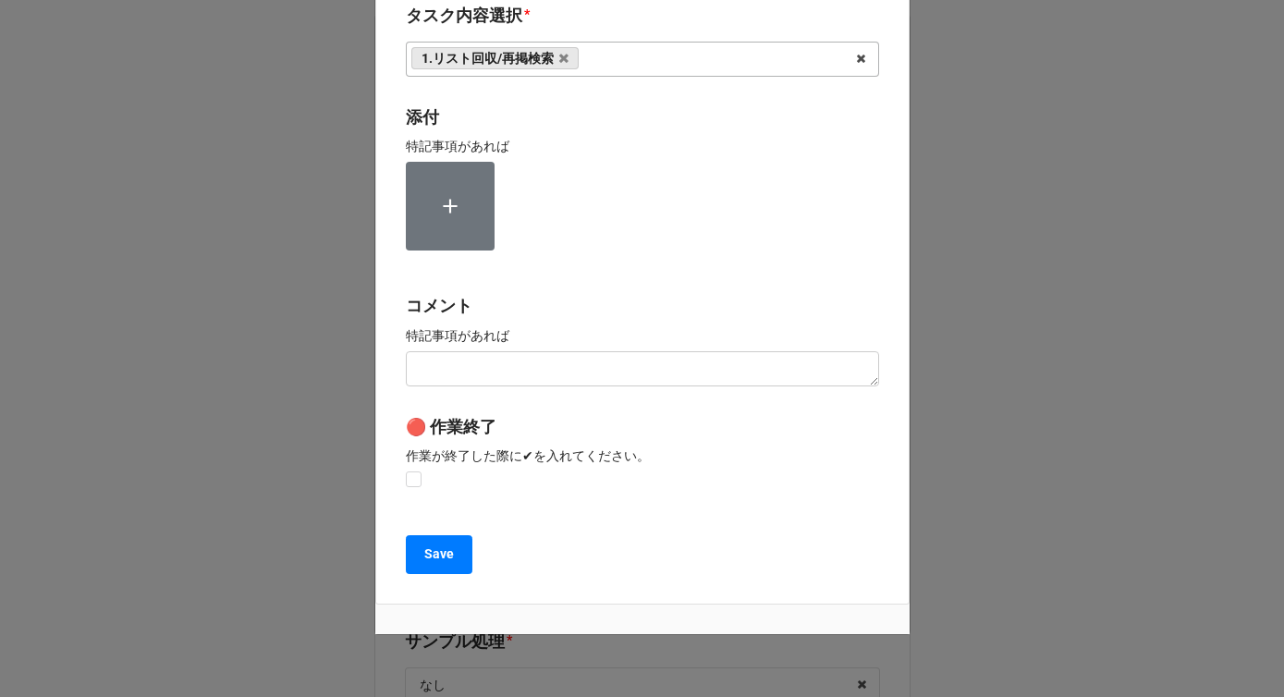
scroll to position [264, 0]
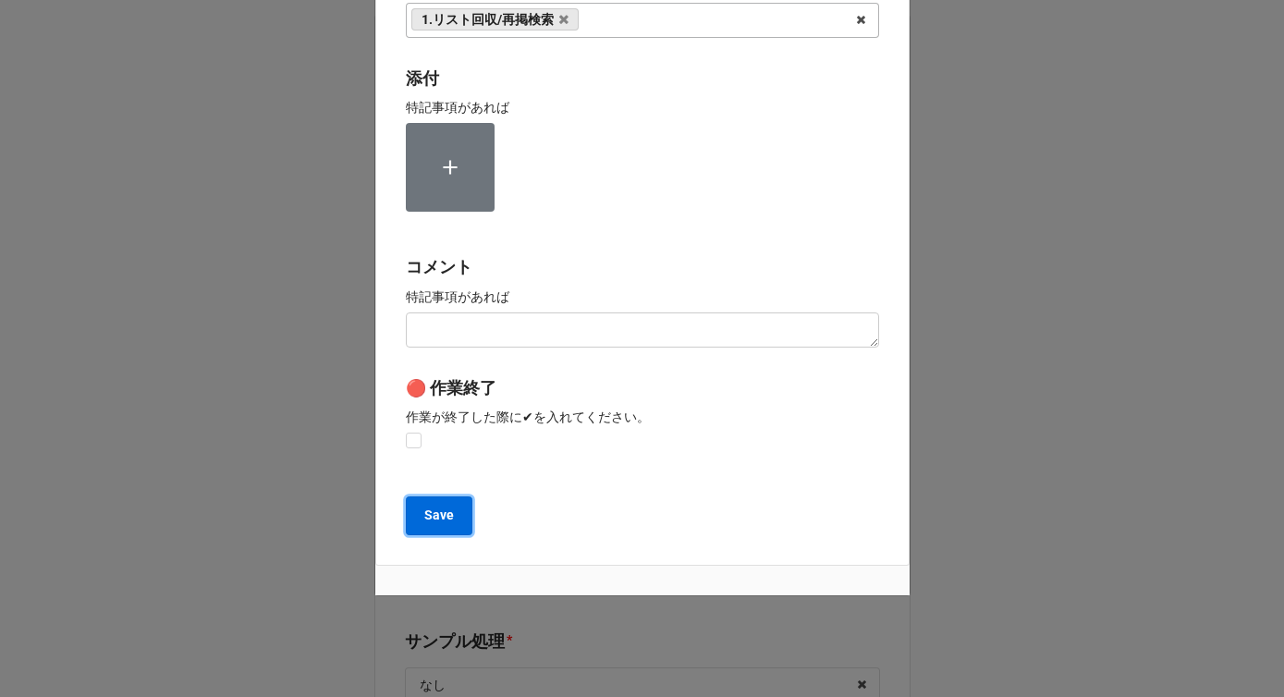
click at [424, 509] on b "Save" at bounding box center [439, 515] width 30 height 19
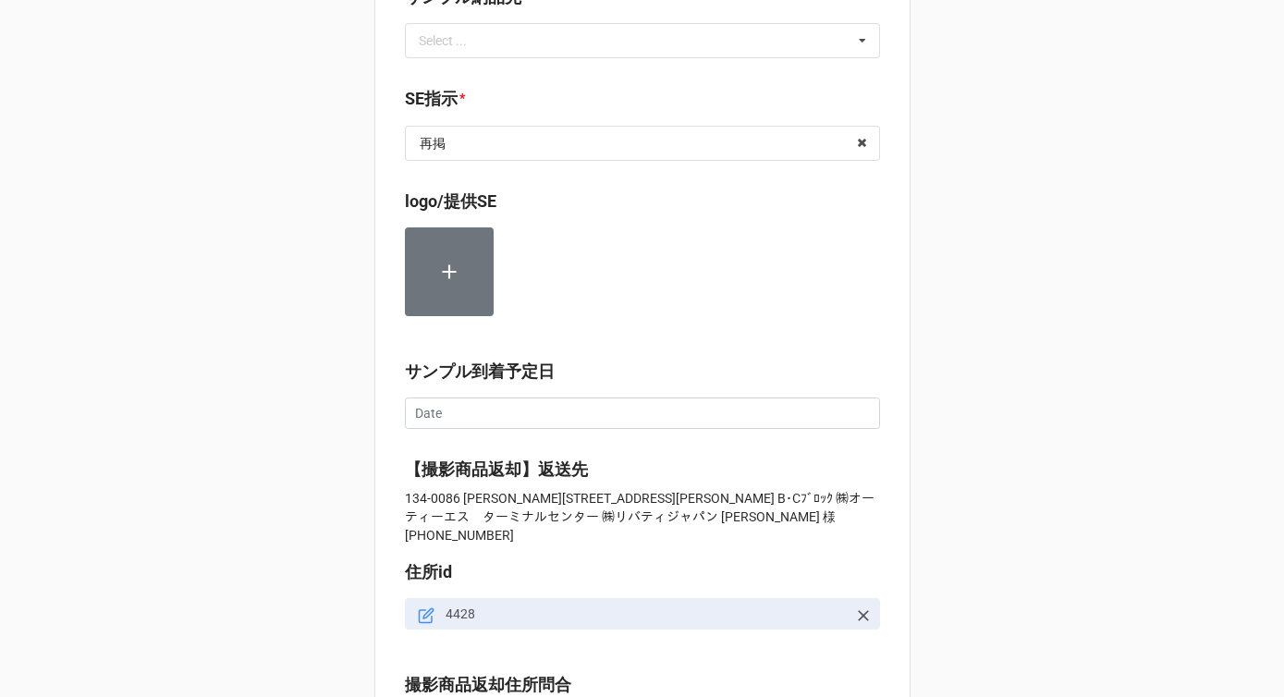
scroll to position [1997, 0]
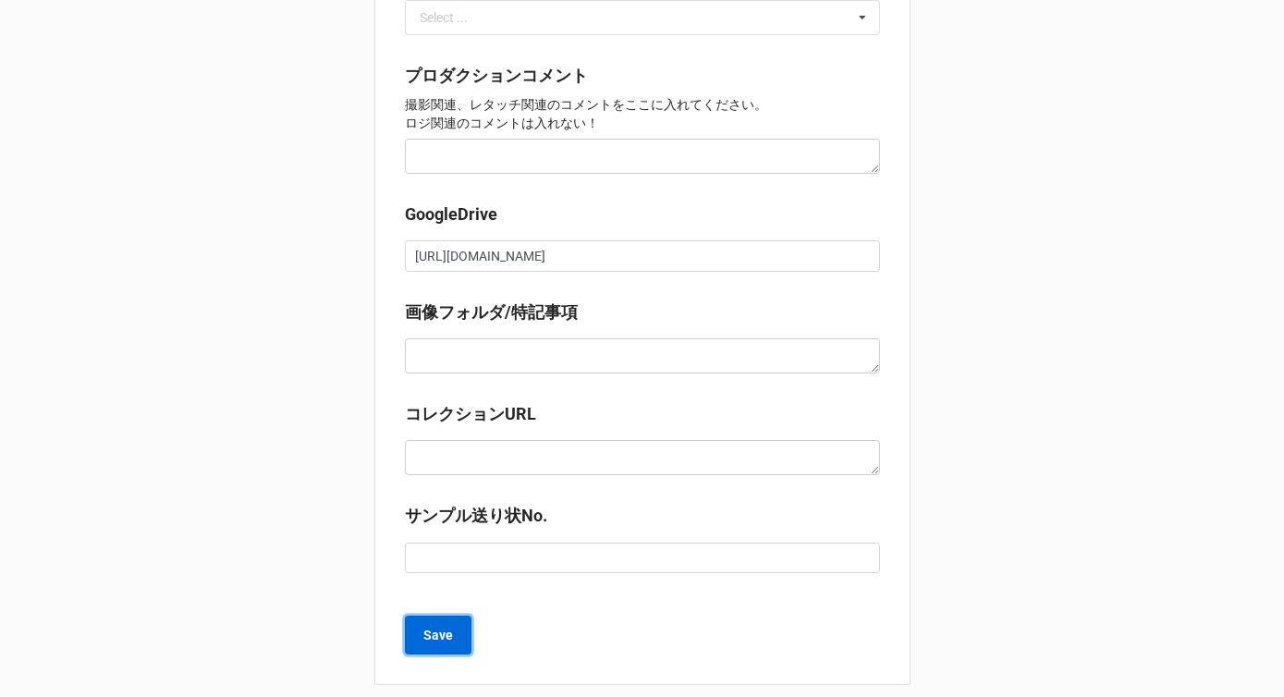
click at [428, 626] on b "Save" at bounding box center [439, 635] width 30 height 19
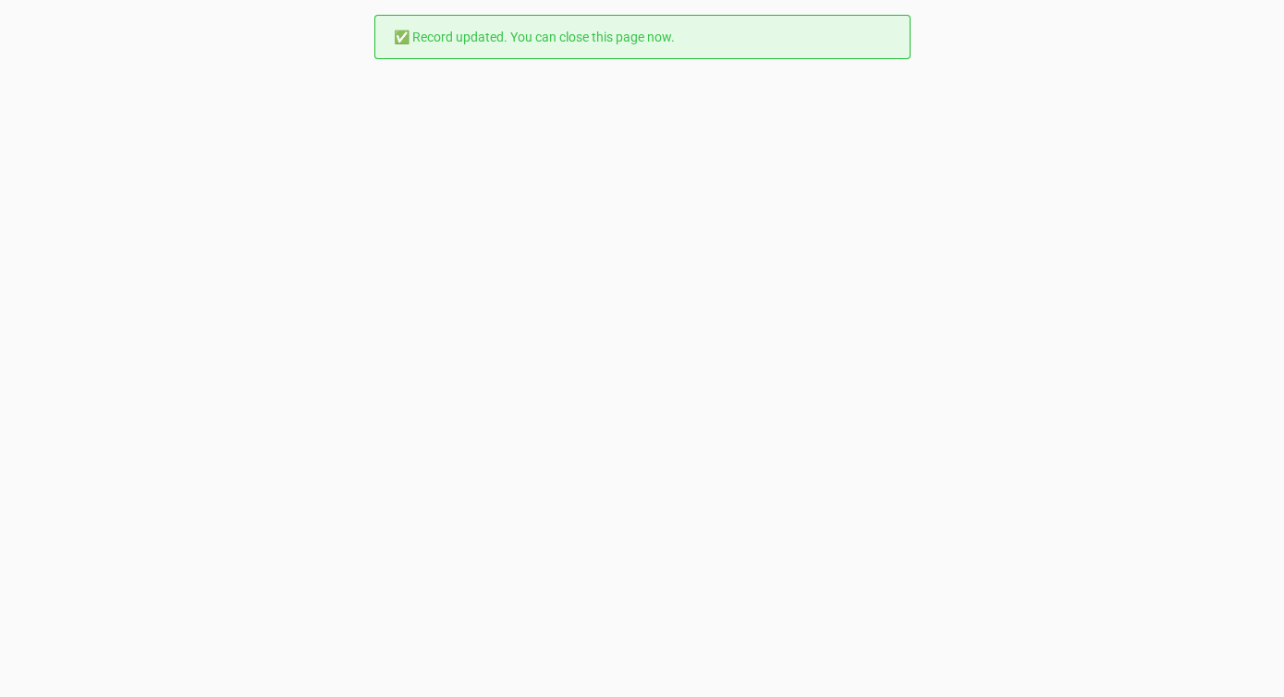
scroll to position [0, 0]
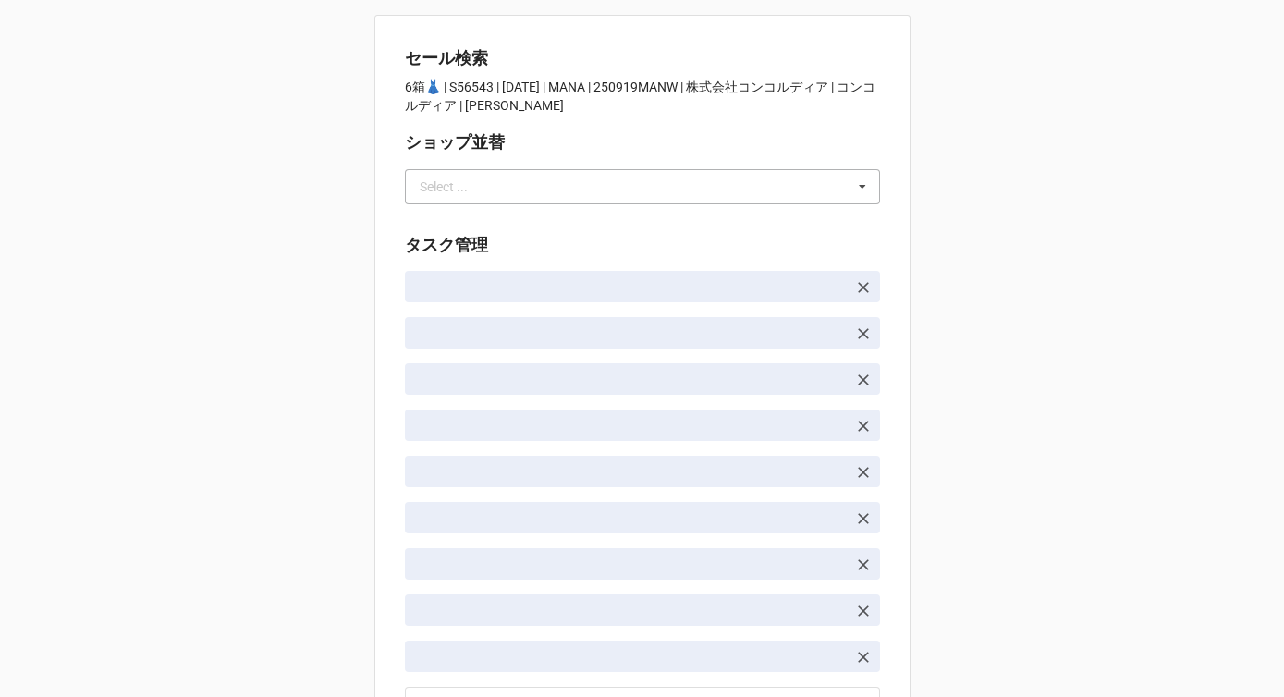
click at [452, 186] on div "Select ..." at bounding box center [444, 186] width 48 height 13
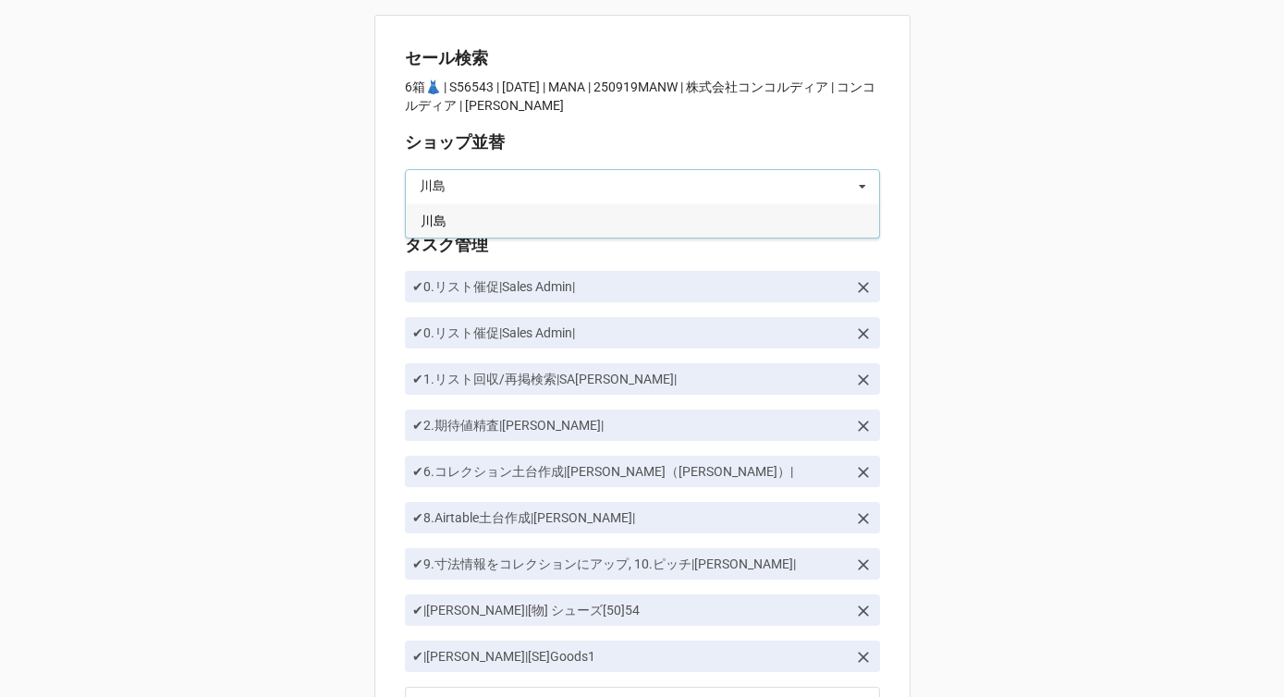
type input "川島"
click at [428, 230] on div "川島" at bounding box center [642, 220] width 473 height 34
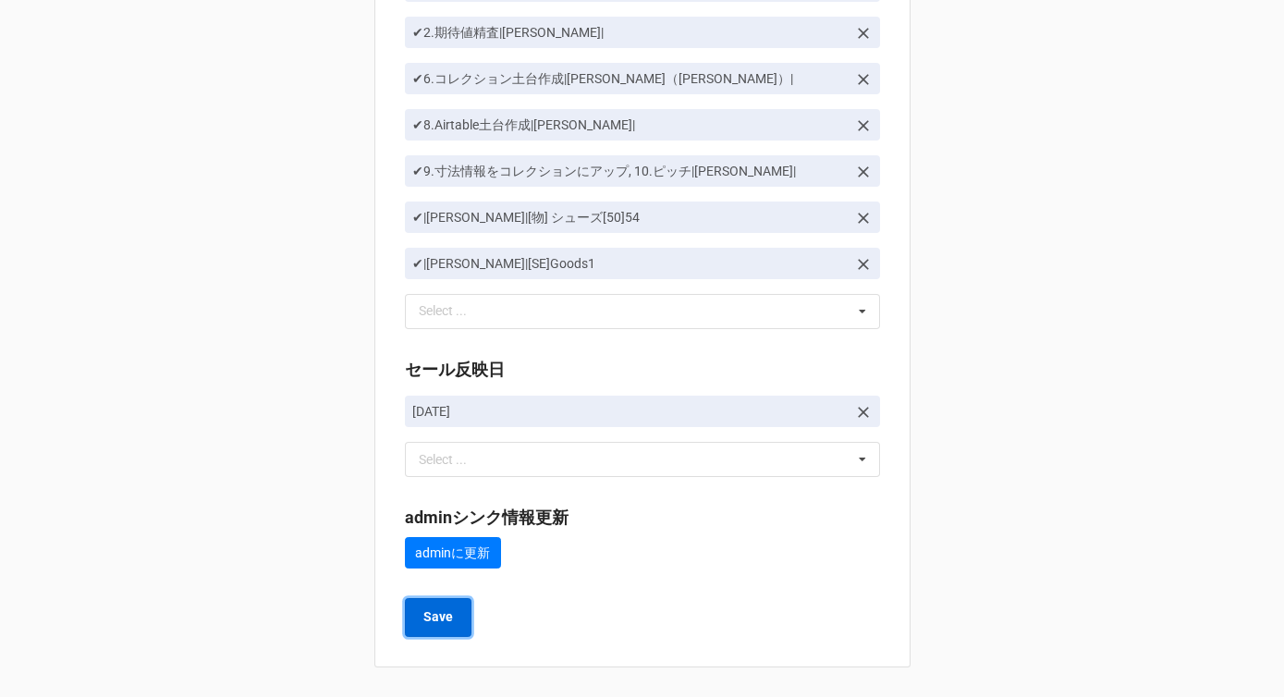
click at [449, 615] on button "Save" at bounding box center [438, 617] width 67 height 39
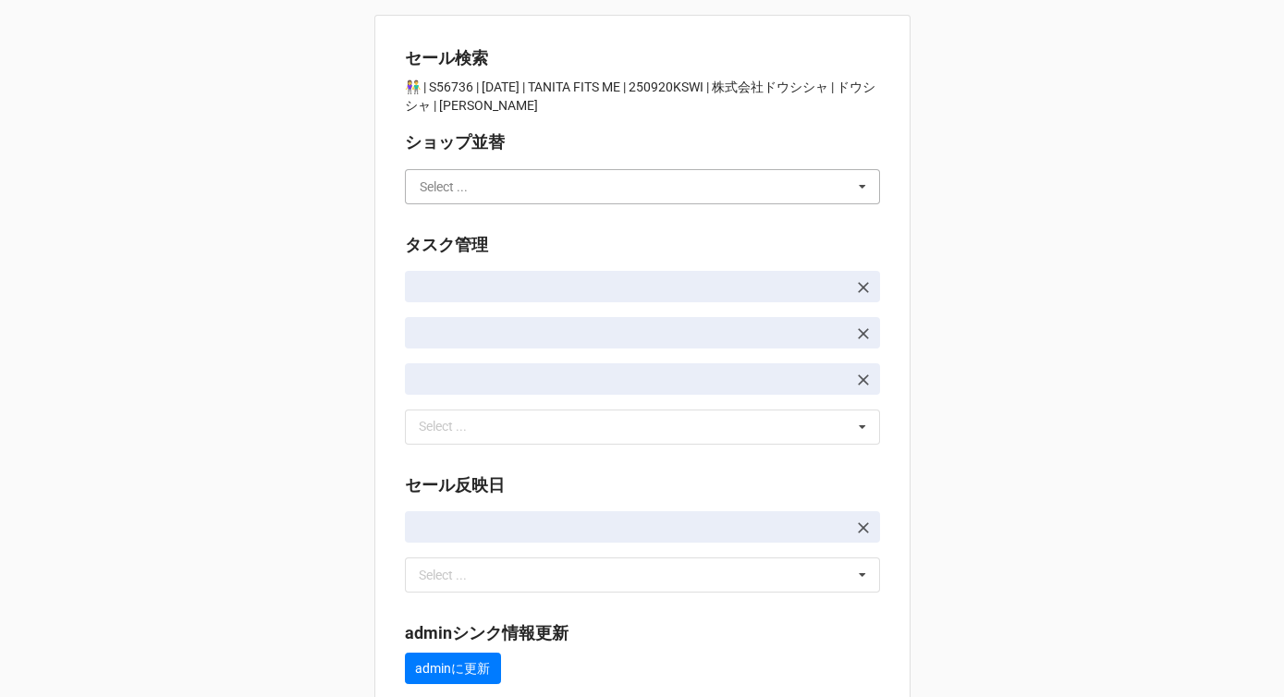
click at [468, 186] on input "text" at bounding box center [643, 186] width 473 height 33
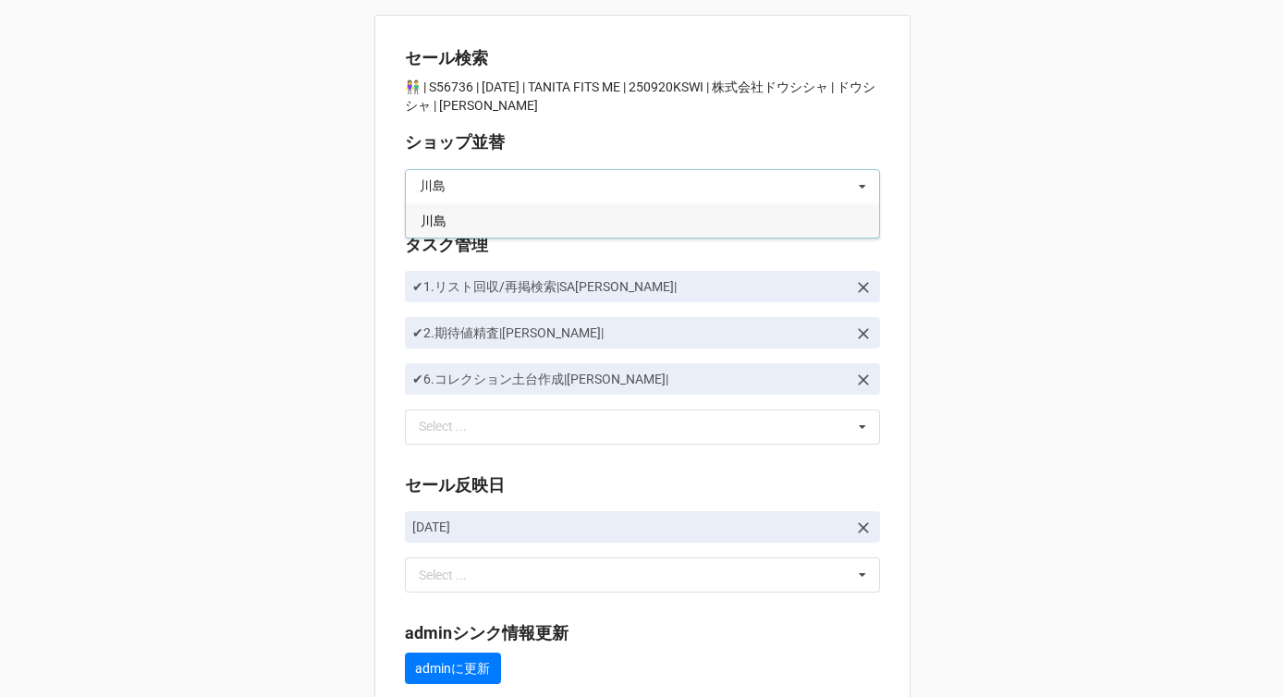
type input "川島"
click at [463, 220] on div "川島" at bounding box center [642, 220] width 473 height 34
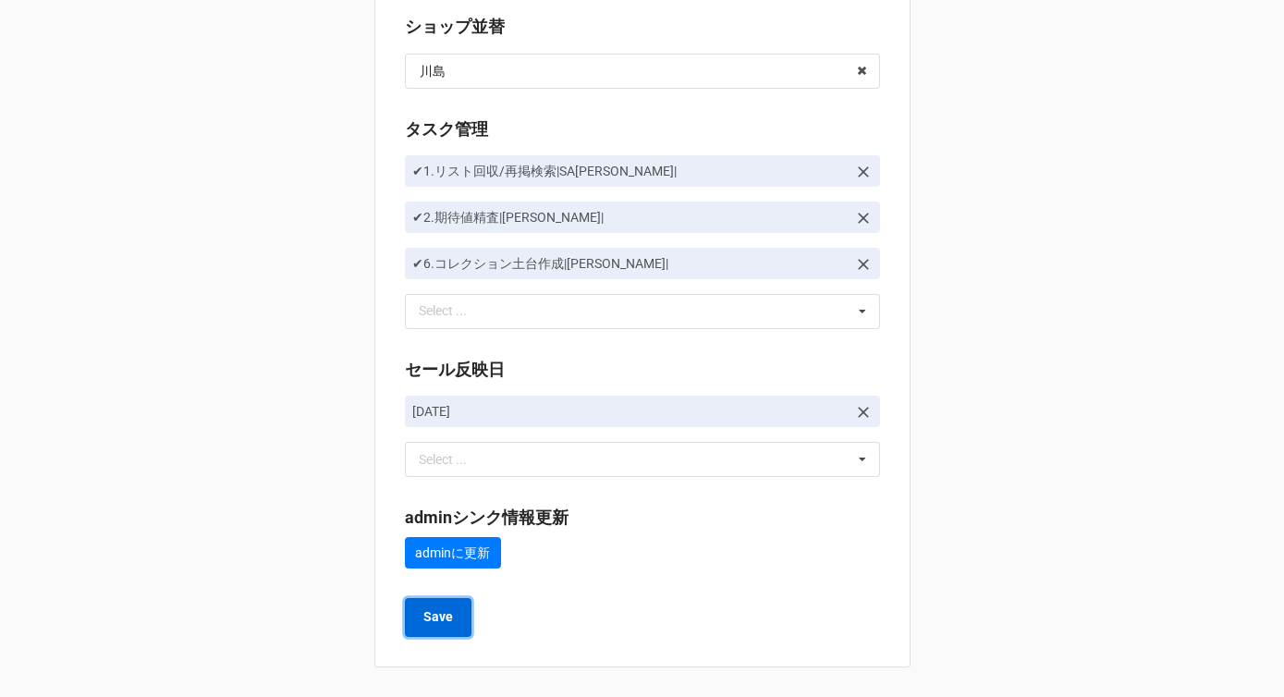
click at [424, 620] on b "Save" at bounding box center [439, 617] width 30 height 19
